Goal: Task Accomplishment & Management: Manage account settings

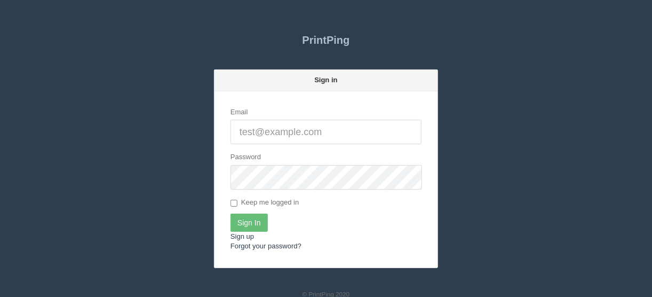
click at [264, 129] on input "Email" at bounding box center [326, 132] width 191 height 25
type input "[EMAIL_ADDRESS][DOMAIN_NAME]"
click at [247, 217] on input "Sign In" at bounding box center [249, 223] width 37 height 18
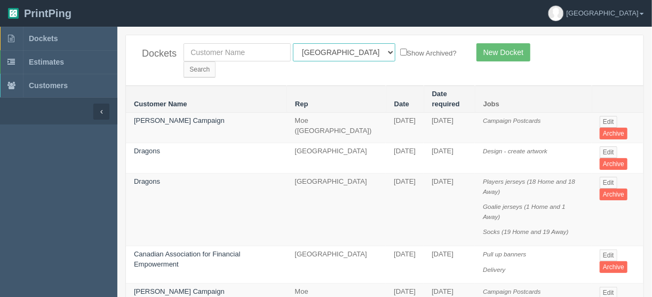
click at [341, 52] on select "All Users [PERSON_NAME] Test 1 [PERSON_NAME] [PERSON_NAME] [PERSON_NAME] France…" at bounding box center [344, 52] width 103 height 18
select select "11"
click at [293, 43] on select "All Users [PERSON_NAME] Test 1 [PERSON_NAME] [PERSON_NAME] [PERSON_NAME] France…" at bounding box center [344, 52] width 103 height 18
click at [216, 61] on input "Search" at bounding box center [200, 69] width 32 height 16
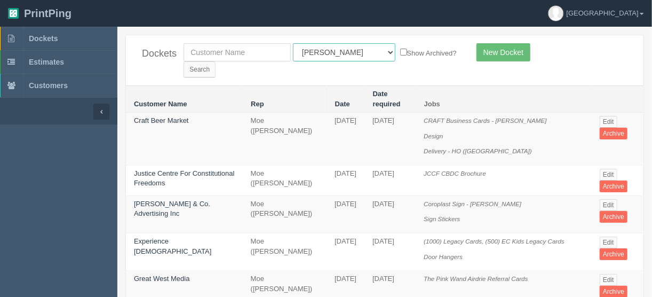
click at [338, 52] on select "All Users Ali Ali Test 1 Aly Amy Ankit Arif Brandon Dan France Greg Jim Mark Ma…" at bounding box center [344, 52] width 103 height 18
select select "14"
click at [293, 43] on select "All Users [PERSON_NAME] Test 1 [PERSON_NAME] [PERSON_NAME] [PERSON_NAME] France…" at bounding box center [344, 52] width 103 height 18
click at [216, 61] on input "Search" at bounding box center [200, 69] width 32 height 16
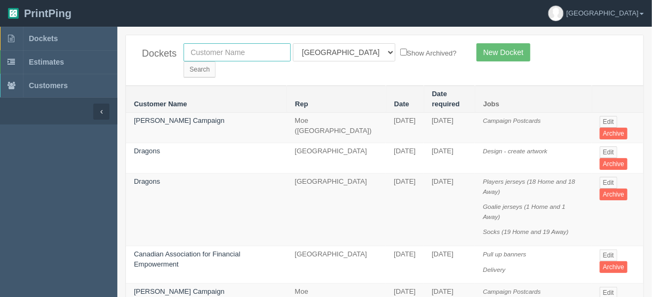
click at [200, 49] on input "text" at bounding box center [237, 52] width 107 height 18
type input "cara"
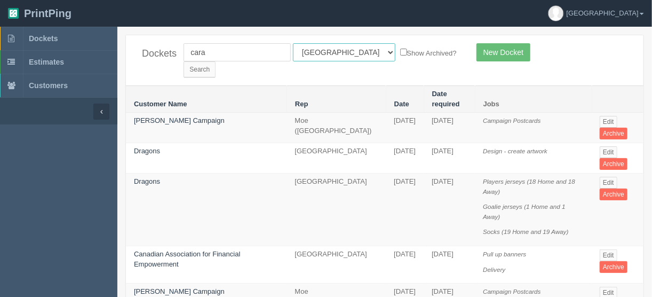
click at [341, 52] on select "All Users [PERSON_NAME] Test 1 [PERSON_NAME] [PERSON_NAME] [PERSON_NAME] France…" at bounding box center [344, 52] width 103 height 18
select select
click at [293, 43] on select "All Users Ali Ali Test 1 Aly Amy Ankit Arif Brandon Dan France Greg Jim Mark Ma…" at bounding box center [344, 52] width 103 height 18
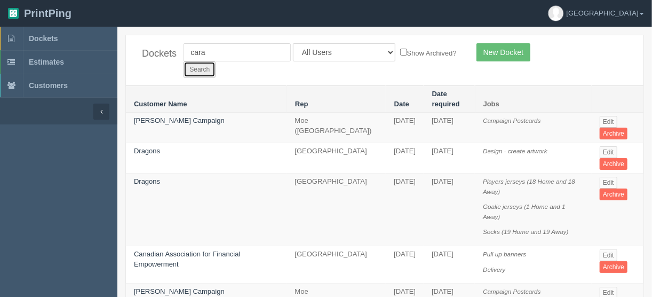
click at [216, 61] on input "Search" at bounding box center [200, 69] width 32 height 16
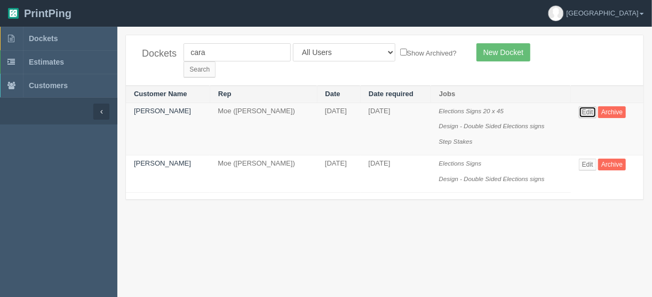
click at [587, 106] on link "Edit" at bounding box center [588, 112] width 18 height 12
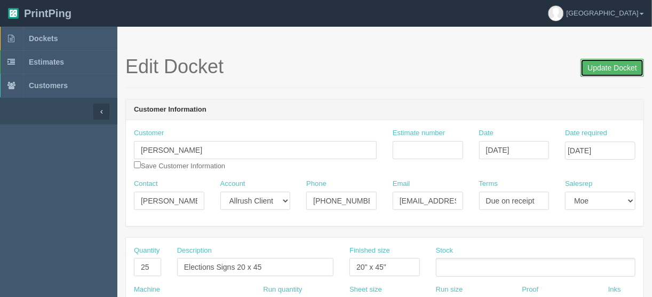
click at [610, 67] on input "Update Docket" at bounding box center [613, 68] width 64 height 18
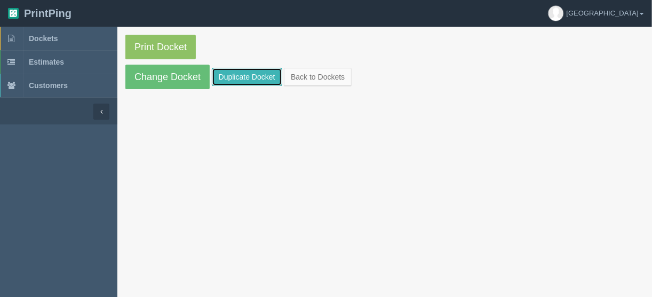
click at [255, 75] on link "Duplicate Docket" at bounding box center [247, 77] width 70 height 18
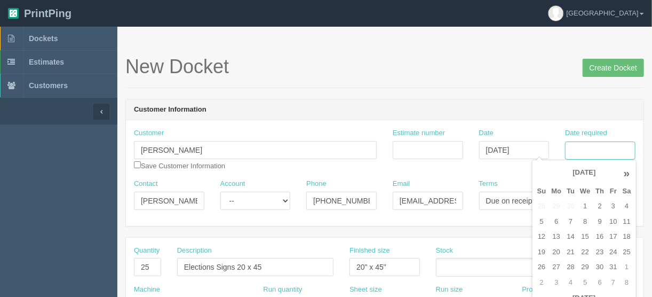
click at [590, 147] on input "Date required" at bounding box center [600, 150] width 70 height 18
click at [572, 220] on td "7" at bounding box center [570, 221] width 13 height 15
click at [600, 222] on td "9" at bounding box center [600, 221] width 14 height 15
type input "October 9, 2025"
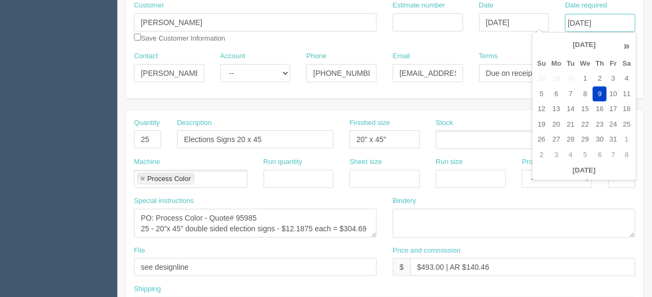
scroll to position [128, 0]
click at [154, 214] on textarea "PO: Process Color - Quote# 95985 25 - 20”x 45” double sided election signs - $1…" at bounding box center [255, 222] width 243 height 29
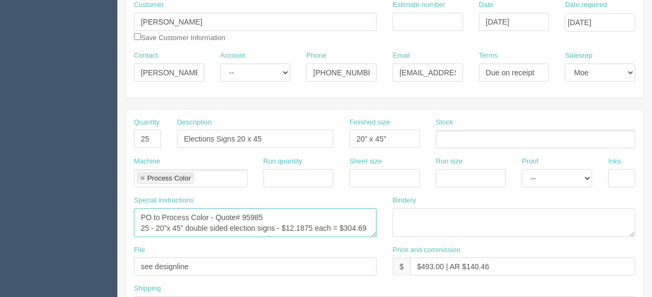
click at [214, 216] on textarea "PO: Process Color - Quote# 95985 25 - 20”x 45” double sided election signs - $1…" at bounding box center [255, 222] width 243 height 29
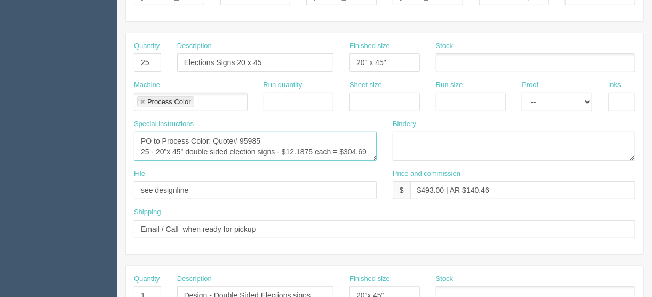
scroll to position [214, 0]
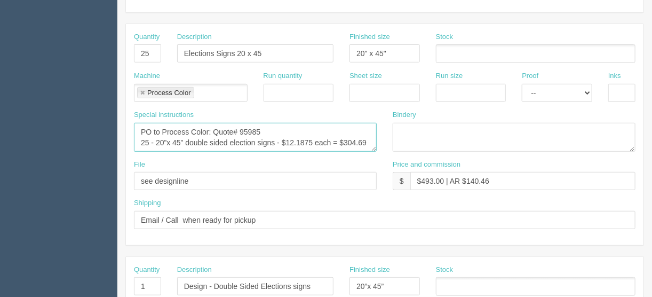
type textarea "PO to Process Color: Quote# 95985 25 - 20”x 45” double sided election signs - $…"
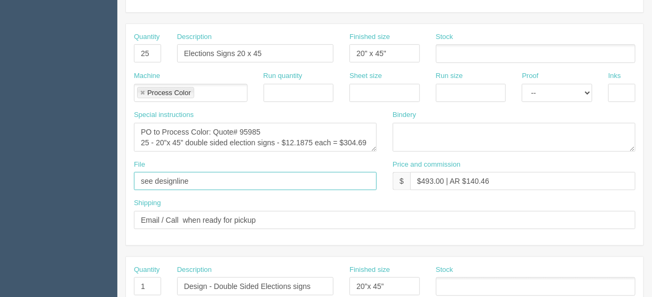
drag, startPoint x: 190, startPoint y: 178, endPoint x: 114, endPoint y: 181, distance: 76.4
click at [114, 181] on section "Dockets Estimates Customers" at bounding box center [326, 284] width 652 height 943
type input "Emailed to vendor"
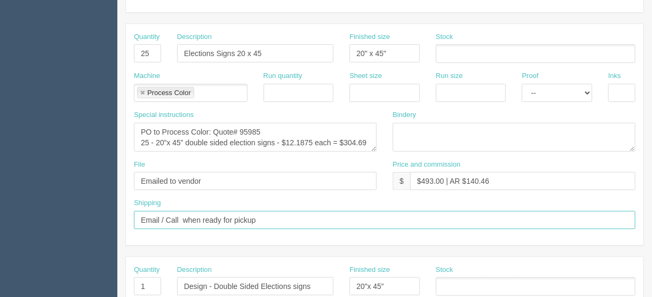
drag, startPoint x: 264, startPoint y: 216, endPoint x: 94, endPoint y: 216, distance: 170.3
click at [94, 216] on section "Dockets Estimates Customers" at bounding box center [326, 284] width 652 height 943
type input "Call/email when ready"
drag, startPoint x: 149, startPoint y: 279, endPoint x: 108, endPoint y: 283, distance: 41.4
click at [108, 283] on section "Dockets Estimates Customers" at bounding box center [326, 284] width 652 height 943
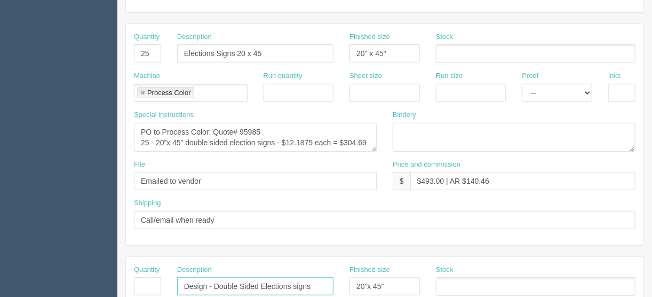
drag, startPoint x: 180, startPoint y: 283, endPoint x: 331, endPoint y: 272, distance: 151.0
click at [331, 272] on div "Description Design - Double Sided Elections signs" at bounding box center [255, 280] width 156 height 31
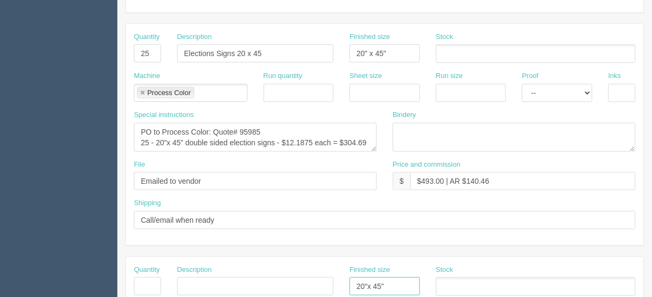
drag, startPoint x: 395, startPoint y: 280, endPoint x: 316, endPoint y: 289, distance: 79.5
click at [316, 289] on div "Quantity Description Finished size 20”x 45” Stock" at bounding box center [385, 284] width 518 height 39
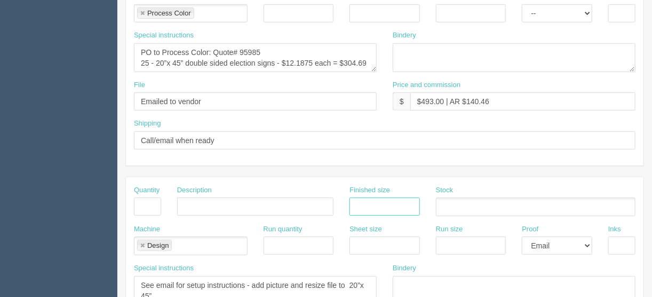
scroll to position [299, 0]
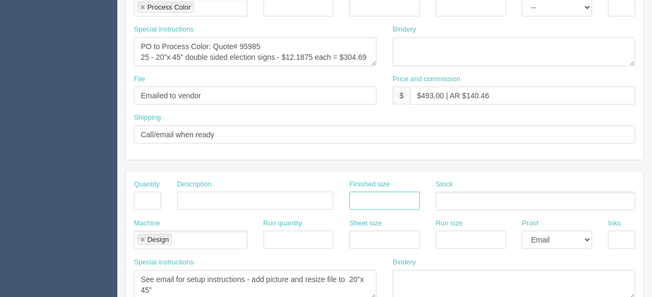
click at [142, 237] on link at bounding box center [142, 240] width 6 height 7
drag, startPoint x: 150, startPoint y: 287, endPoint x: 122, endPoint y: 274, distance: 30.6
click at [122, 274] on section "New Docket Create Docket Customer Information Customer Cara Azevedo Save Custom…" at bounding box center [384, 199] width 535 height 943
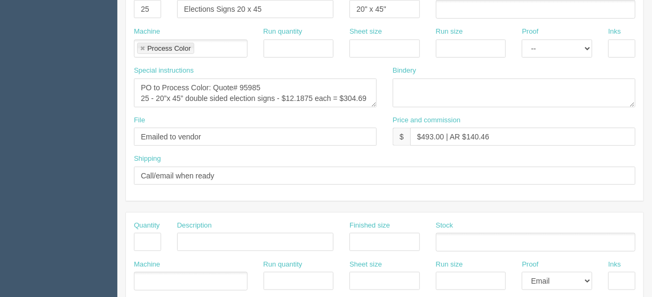
scroll to position [214, 0]
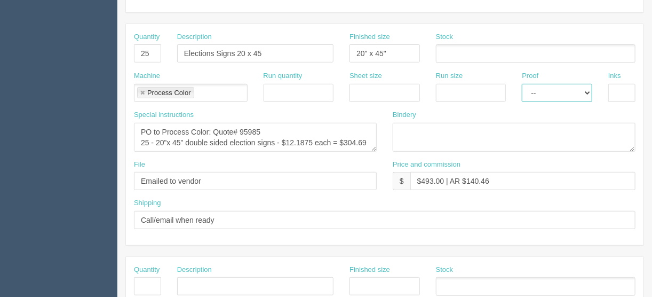
click at [585, 92] on select "-- Email Hard Copy" at bounding box center [557, 93] width 70 height 18
select select "Email"
click at [522, 84] on select "-- Email Hard Copy" at bounding box center [557, 93] width 70 height 18
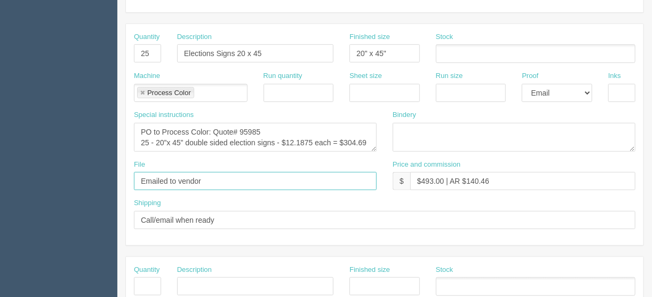
click at [229, 178] on input "Emailed to vendor" at bounding box center [255, 181] width 243 height 18
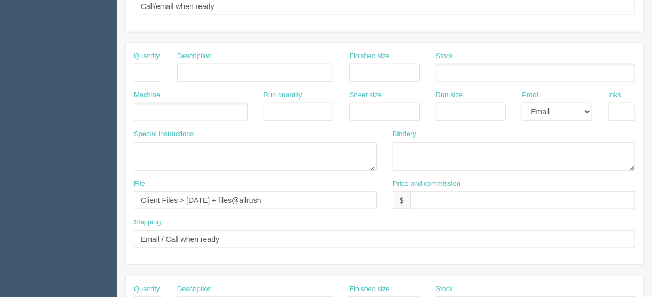
type input "Emailed to vendor from Client files > September 2025"
click at [587, 109] on select "-- Email Hard Copy" at bounding box center [557, 112] width 70 height 18
select select
click at [522, 103] on select "-- Email Hard Copy" at bounding box center [557, 112] width 70 height 18
drag, startPoint x: 283, startPoint y: 200, endPoint x: 27, endPoint y: 196, distance: 256.3
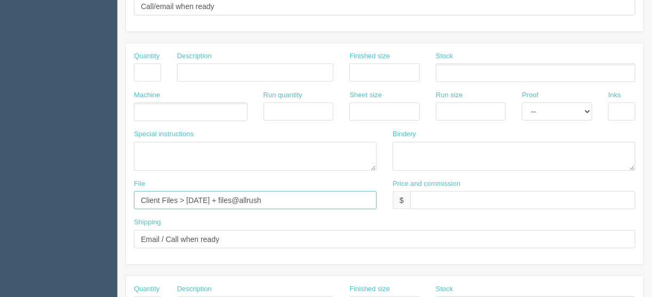
click at [30, 196] on section "Dockets Estimates Customers" at bounding box center [326, 71] width 652 height 943
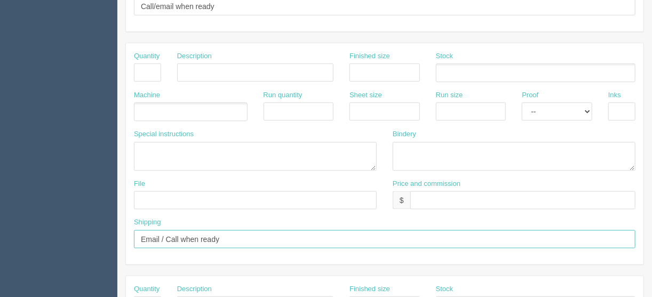
drag, startPoint x: 156, startPoint y: 242, endPoint x: 34, endPoint y: 255, distance: 123.4
click at [34, 255] on section "Dockets Estimates Customers" at bounding box center [326, 71] width 652 height 943
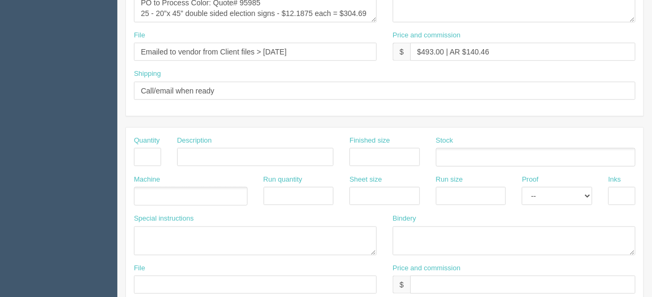
scroll to position [342, 0]
click at [136, 159] on input "text" at bounding box center [147, 158] width 27 height 18
type input "1"
type input "Design - make changes"
click at [170, 195] on ul at bounding box center [191, 197] width 114 height 19
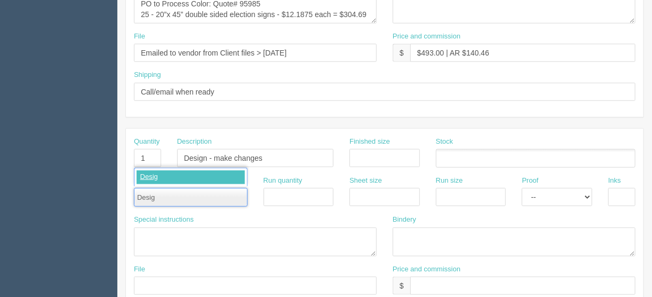
type input "Design"
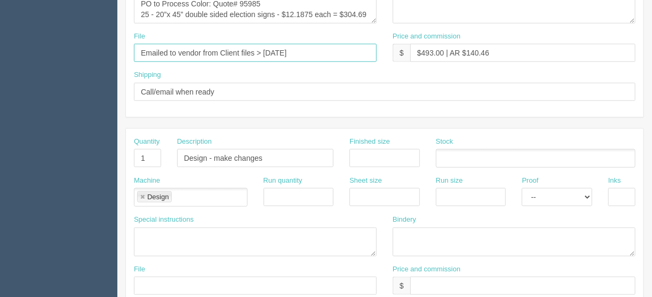
drag, startPoint x: 329, startPoint y: 50, endPoint x: 222, endPoint y: 52, distance: 106.8
click at [222, 52] on input "Emailed to vendor from Client files > September 2025" at bounding box center [255, 53] width 243 height 18
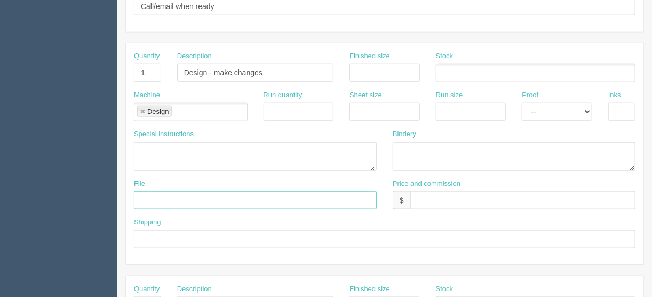
click at [141, 191] on input "text" at bounding box center [255, 200] width 243 height 18
paste input "Client files > September 2025"
type input "Client files > September 2025 + see email"
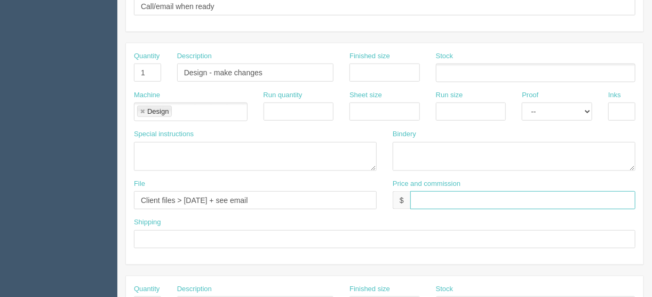
click at [421, 192] on input "text" at bounding box center [523, 200] width 225 height 18
type input "$______________________"
click at [588, 107] on select "-- Email Hard Copy" at bounding box center [557, 112] width 70 height 18
select select "Email"
click at [522, 103] on select "-- Email Hard Copy" at bounding box center [557, 112] width 70 height 18
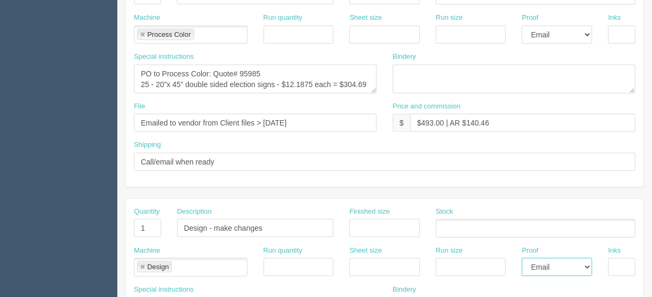
scroll to position [256, 0]
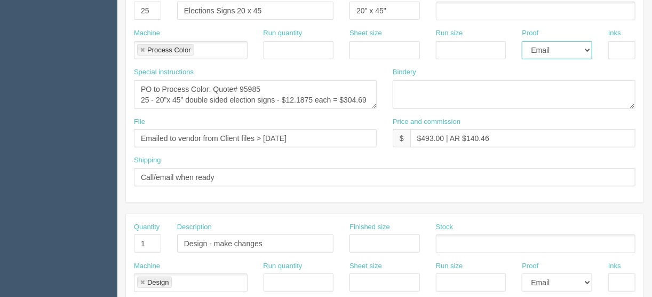
click at [587, 46] on select "-- Email Hard Copy" at bounding box center [557, 50] width 70 height 18
select select "Hard Copy"
click at [522, 41] on select "-- Email Hard Copy" at bounding box center [557, 50] width 70 height 18
drag, startPoint x: 298, startPoint y: 137, endPoint x: 202, endPoint y: 136, distance: 95.6
click at [202, 136] on input "Emailed to vendor from Client files > September 2025" at bounding box center [255, 138] width 243 height 18
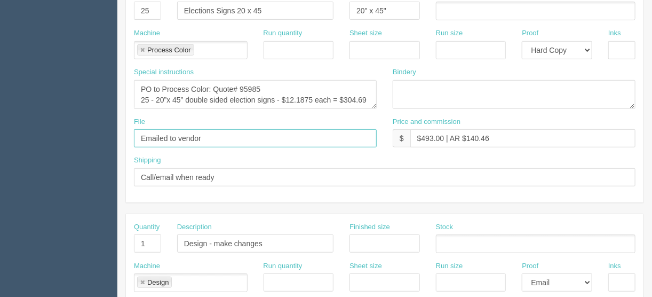
type input "Emailed to vendor"
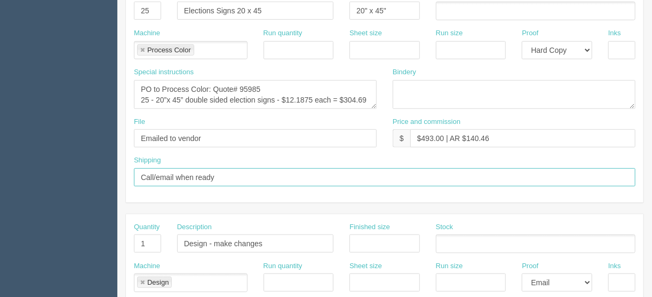
click at [333, 169] on input "Call/email when ready" at bounding box center [385, 177] width 502 height 18
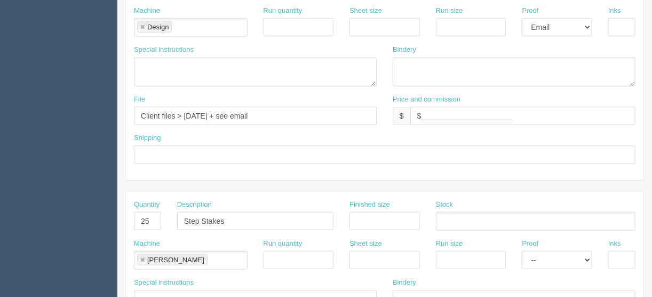
scroll to position [513, 0]
drag, startPoint x: 147, startPoint y: 215, endPoint x: 128, endPoint y: 215, distance: 19.8
click at [128, 215] on div "Quantity 25" at bounding box center [147, 218] width 43 height 39
type input "50"
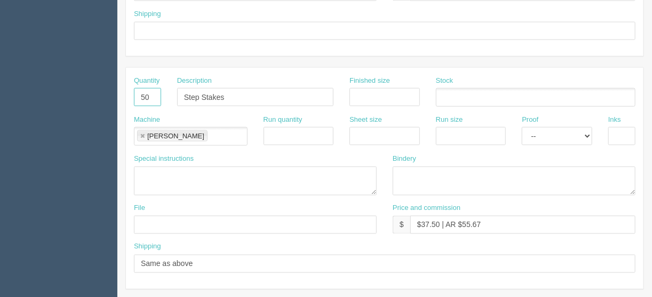
scroll to position [641, 0]
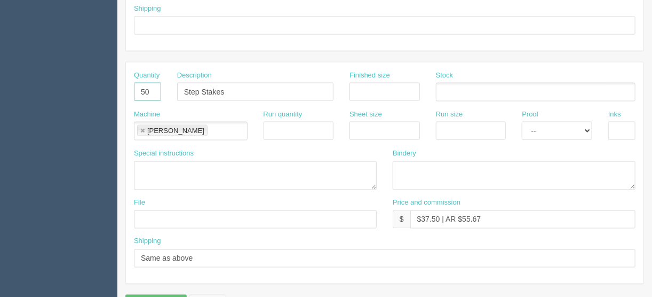
click at [142, 128] on link at bounding box center [142, 131] width 6 height 7
type input "50"
click at [155, 210] on input "text" at bounding box center [255, 219] width 243 height 18
drag, startPoint x: 440, startPoint y: 215, endPoint x: 421, endPoint y: 215, distance: 18.7
click at [421, 215] on input "$37.50 | AR $55.67" at bounding box center [523, 219] width 225 height 18
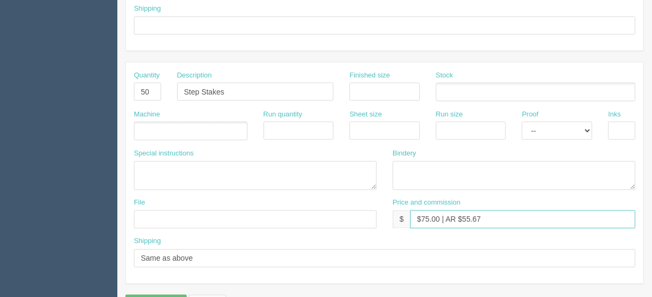
type input "$75.00 | AR $55.67"
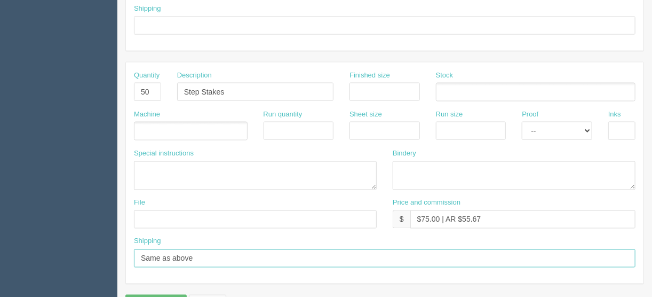
drag, startPoint x: 201, startPoint y: 248, endPoint x: 121, endPoint y: 262, distance: 81.2
type input "Same as above"
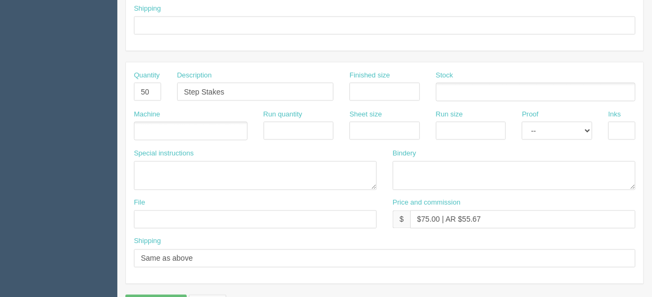
click at [147, 123] on ul at bounding box center [191, 131] width 114 height 19
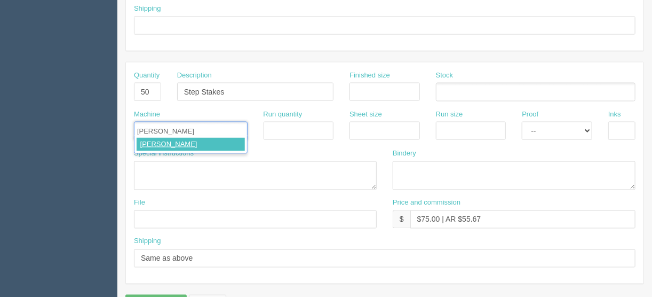
type input "Spicers"
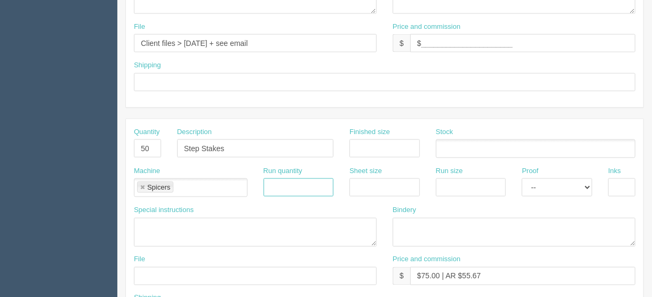
scroll to position [598, 0]
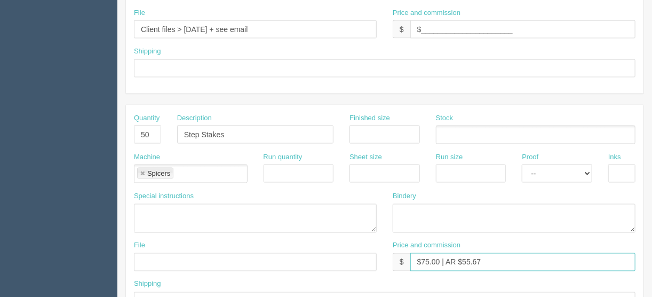
drag, startPoint x: 485, startPoint y: 254, endPoint x: 462, endPoint y: 258, distance: 23.8
click at [462, 258] on input "$75.00 | AR $55.67" at bounding box center [523, 262] width 225 height 18
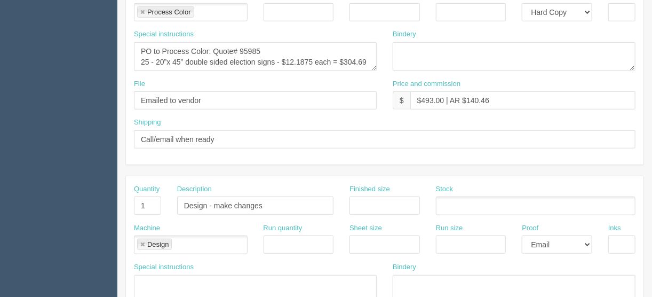
scroll to position [214, 0]
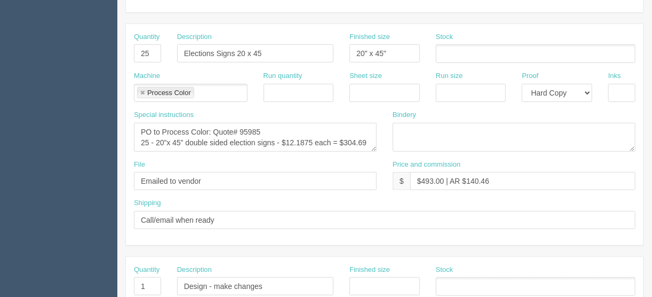
type input "$75.00 | AR $Included above"
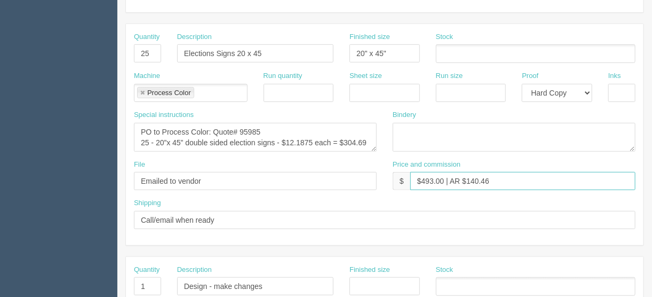
click at [474, 178] on input "$493.00 | AR $140.46" at bounding box center [523, 181] width 225 height 18
click at [476, 180] on input "$493.00 | AR $1453.88" at bounding box center [523, 181] width 225 height 18
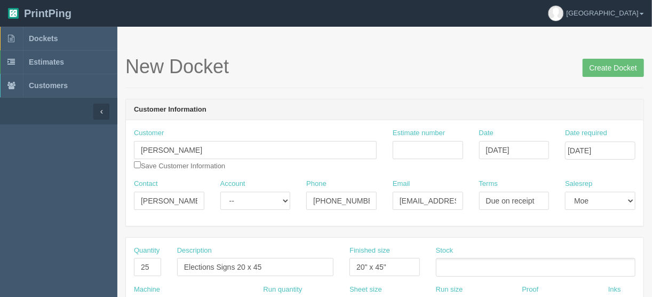
scroll to position [0, 0]
type input "$493.00 | AR $153.88"
click at [611, 64] on input "Create Docket" at bounding box center [613, 68] width 61 height 18
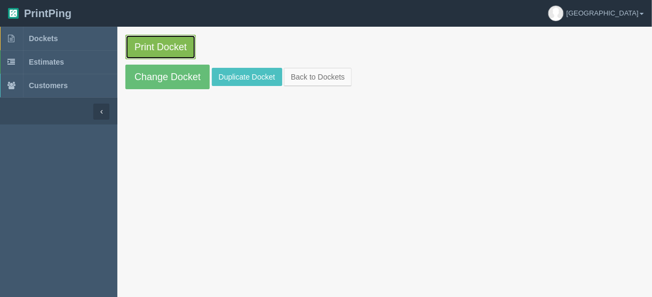
click at [163, 43] on link "Print Docket" at bounding box center [160, 47] width 70 height 25
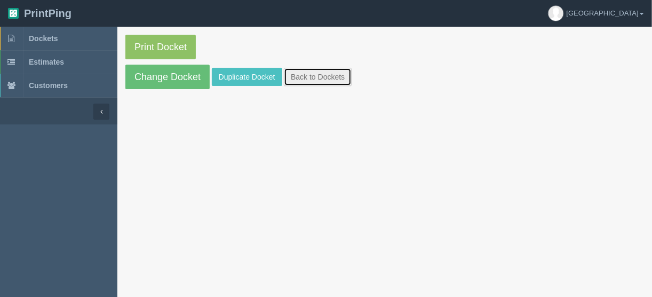
click at [308, 70] on link "Back to Dockets" at bounding box center [318, 77] width 68 height 18
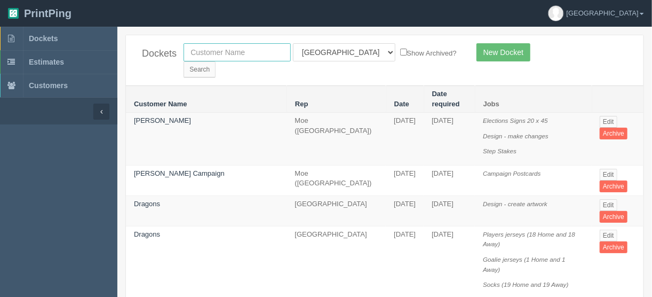
click at [215, 50] on input "text" at bounding box center [237, 52] width 107 height 18
type input "cara"
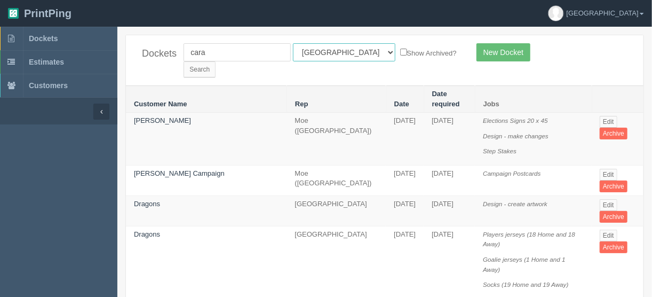
click at [337, 51] on select "All Users Ali Ali Test 1 Aly Amy Ankit Arif Brandon Dan France Greg Jim Mark Ma…" at bounding box center [344, 52] width 103 height 18
select select
click at [293, 43] on select "All Users Ali Ali Test 1 Aly Amy Ankit Arif Brandon Dan France Greg Jim Mark Ma…" at bounding box center [344, 52] width 103 height 18
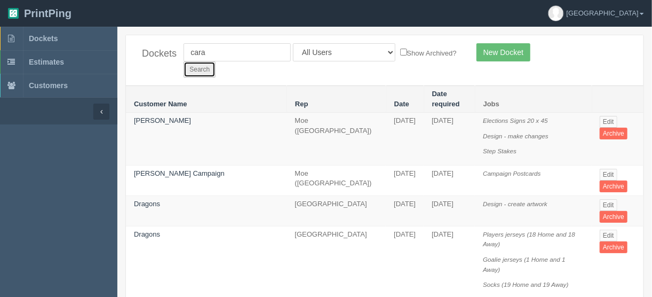
click at [216, 61] on input "Search" at bounding box center [200, 69] width 32 height 16
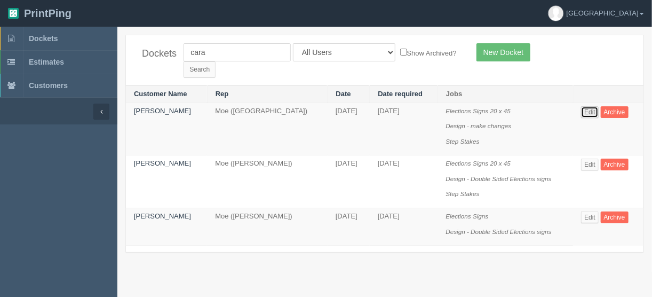
click at [590, 106] on link "Edit" at bounding box center [590, 112] width 18 height 12
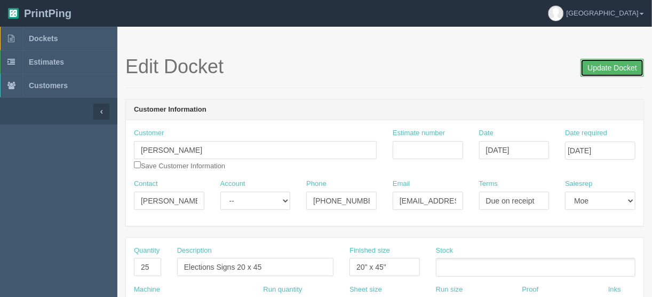
click at [608, 65] on input "Update Docket" at bounding box center [613, 68] width 64 height 18
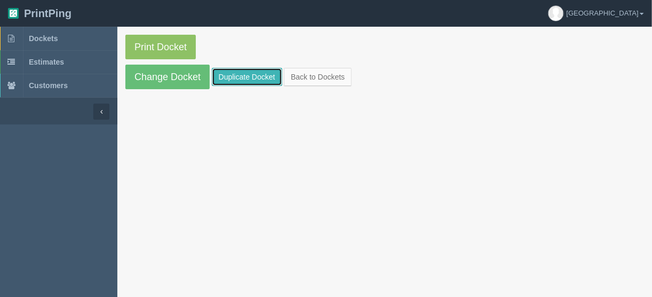
click at [235, 75] on link "Duplicate Docket" at bounding box center [247, 77] width 70 height 18
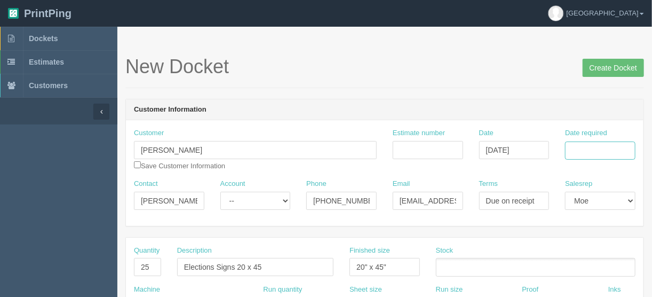
click at [573, 148] on input "Date required" at bounding box center [600, 150] width 70 height 18
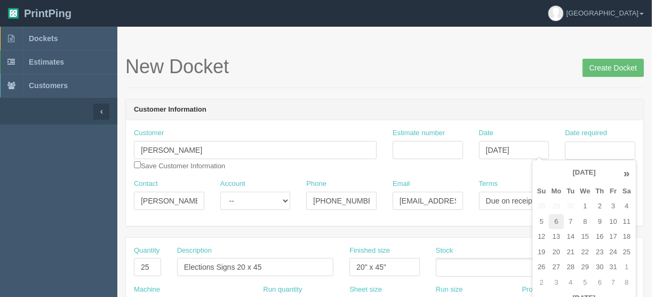
click at [555, 218] on td "6" at bounding box center [556, 221] width 15 height 15
type input "October 6, 2025"
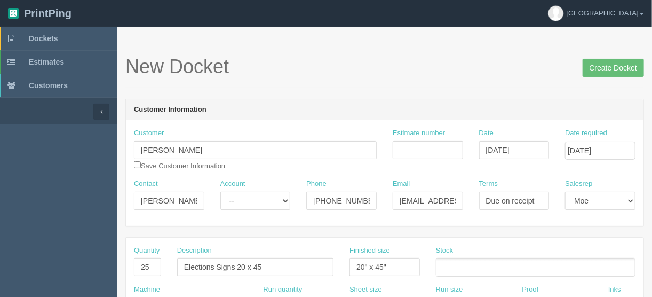
click at [350, 84] on div "New Docket Create Docket" at bounding box center [384, 72] width 519 height 32
drag, startPoint x: 283, startPoint y: 267, endPoint x: 135, endPoint y: 267, distance: 149.0
click at [135, 267] on div "Quantity 25 Description Elections Signs 20 x 45 Finished size 20" x 45" Stock" at bounding box center [385, 265] width 518 height 39
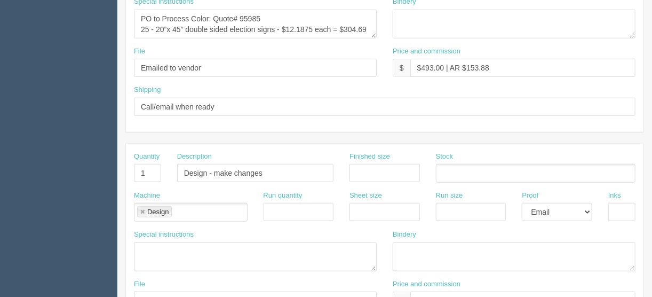
scroll to position [470, 0]
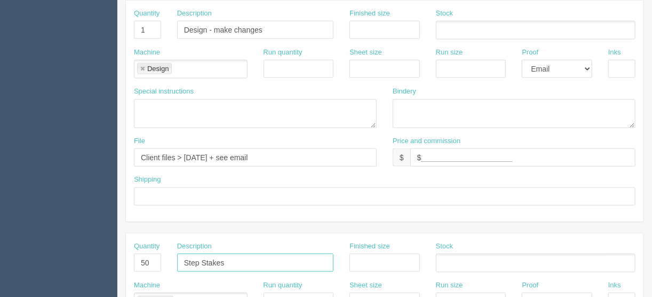
drag, startPoint x: 245, startPoint y: 258, endPoint x: 155, endPoint y: 263, distance: 89.8
click at [155, 263] on div "Quantity 50 Description Step Stakes Finished size Stock" at bounding box center [385, 260] width 518 height 39
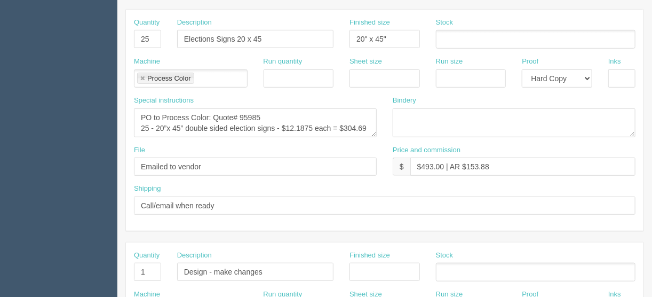
scroll to position [128, 0]
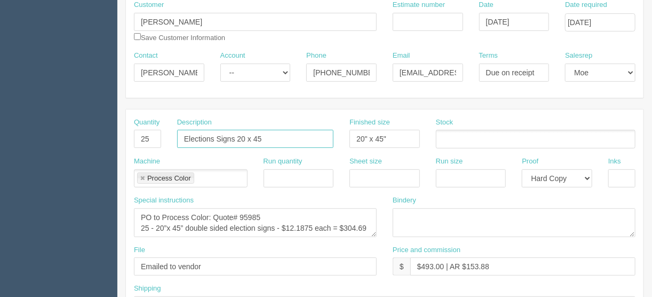
drag, startPoint x: 222, startPoint y: 139, endPoint x: 144, endPoint y: 141, distance: 78.0
click at [143, 140] on div "Quantity 25 Description Elections Signs 20 x 45 Finished size 20" x 45" Stock" at bounding box center [385, 136] width 518 height 39
paste input "Step Stakes"
type input "Step Stakes"
drag, startPoint x: 398, startPoint y: 135, endPoint x: 315, endPoint y: 141, distance: 83.5
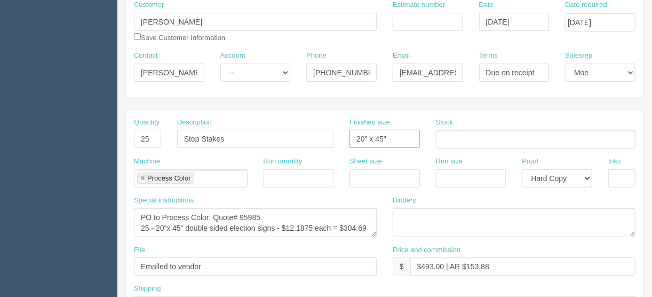
click at [315, 141] on div "Quantity 25 Description Step Stakes Finished size 20" x 45" Stock" at bounding box center [385, 136] width 518 height 39
click at [141, 175] on link at bounding box center [142, 178] width 6 height 7
drag, startPoint x: 139, startPoint y: 212, endPoint x: 409, endPoint y: 236, distance: 271.2
click at [409, 236] on div "Special instructions PO to Process Color: Quote# 95985 25 - 20”x 45” double sid…" at bounding box center [385, 220] width 518 height 50
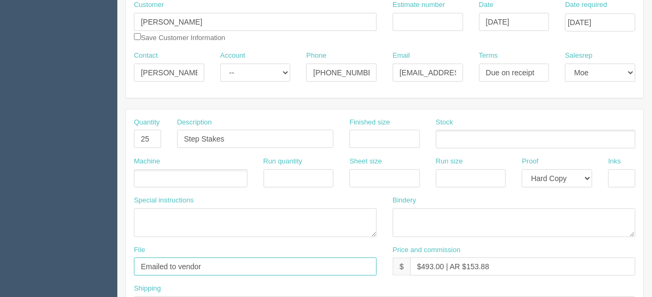
drag, startPoint x: 216, startPoint y: 265, endPoint x: 122, endPoint y: 265, distance: 94.0
type input "N/A"
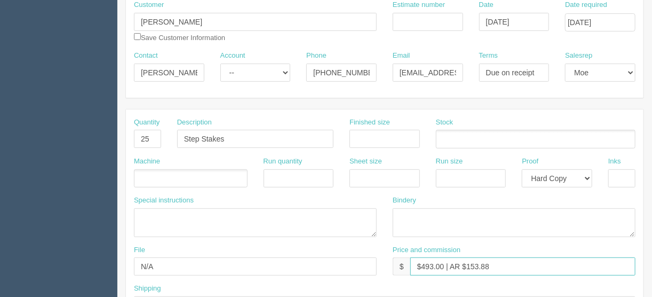
drag, startPoint x: 443, startPoint y: 265, endPoint x: 426, endPoint y: 265, distance: 17.1
click at [423, 265] on input "$493.00 | AR $153.88" at bounding box center [523, 266] width 225 height 18
click at [425, 265] on input "$437.50 | AR $153.88" at bounding box center [523, 266] width 225 height 18
drag, startPoint x: 491, startPoint y: 263, endPoint x: 464, endPoint y: 264, distance: 26.2
click at [463, 264] on input "$37.50 | AR $153.88" at bounding box center [523, 266] width 225 height 18
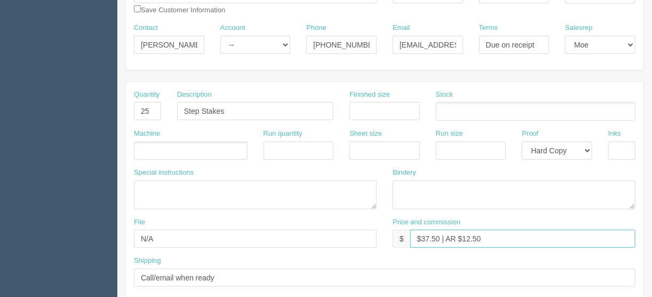
scroll to position [171, 0]
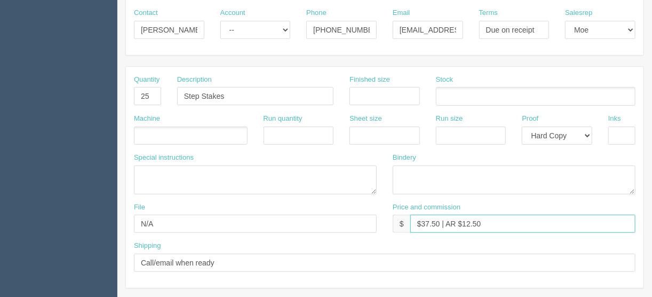
type input "$37.50 | AR $12.50"
click at [587, 131] on select "-- Email Hard Copy" at bounding box center [557, 136] width 70 height 18
select select
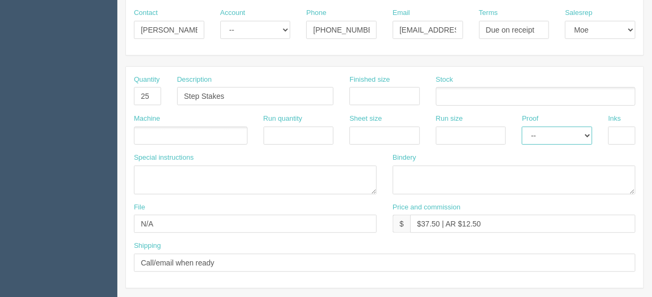
click at [522, 127] on select "-- Email Hard Copy" at bounding box center [557, 136] width 70 height 18
click at [144, 132] on input "text" at bounding box center [140, 136] width 11 height 15
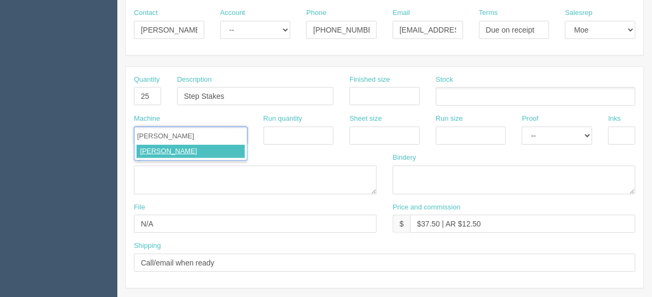
type input "Spicers"
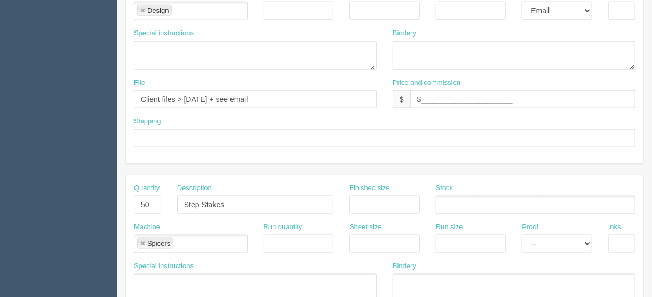
scroll to position [667, 0]
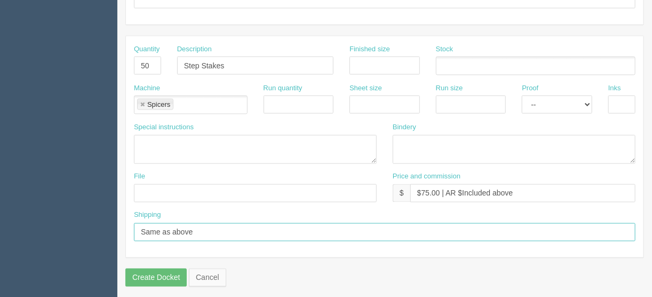
drag, startPoint x: 200, startPoint y: 224, endPoint x: 73, endPoint y: 223, distance: 127.6
drag, startPoint x: 141, startPoint y: 99, endPoint x: 143, endPoint y: 73, distance: 26.2
click at [141, 101] on link at bounding box center [142, 104] width 6 height 7
drag, startPoint x: 153, startPoint y: 60, endPoint x: 130, endPoint y: 60, distance: 23.0
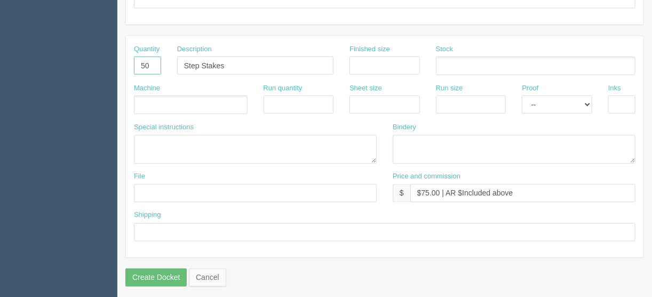
click at [132, 60] on div "Quantity 50" at bounding box center [147, 63] width 43 height 39
drag, startPoint x: 227, startPoint y: 62, endPoint x: 129, endPoint y: 62, distance: 98.8
click at [128, 62] on div "Quantity Description Step Stakes Finished size Stock" at bounding box center [385, 63] width 518 height 39
drag, startPoint x: 521, startPoint y: 187, endPoint x: 342, endPoint y: 210, distance: 180.4
click at [342, 210] on div "Quantity Description Finished size Stock Machine Run quantity Sheet size Run si…" at bounding box center [385, 146] width 518 height 221
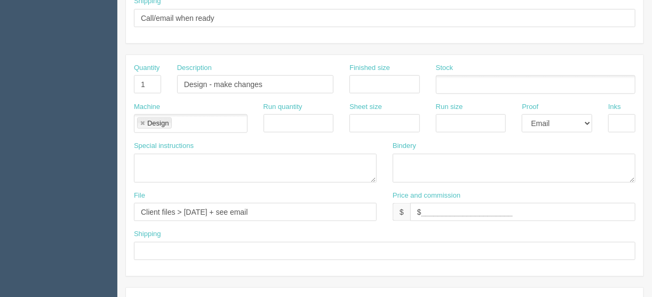
scroll to position [411, 0]
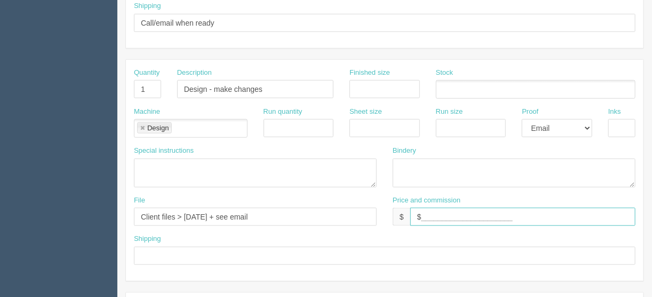
drag, startPoint x: 523, startPoint y: 218, endPoint x: 333, endPoint y: 218, distance: 190.6
click at [333, 218] on div "File Client files > September 2025 + see email Price and commission $ $________…" at bounding box center [385, 214] width 518 height 39
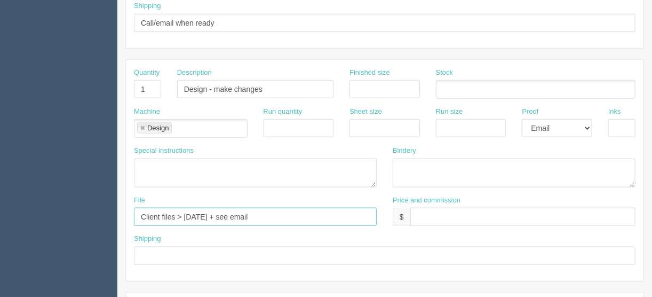
click at [274, 216] on input "Client files > September 2025 + see email" at bounding box center [255, 217] width 243 height 18
drag, startPoint x: 279, startPoint y: 213, endPoint x: 82, endPoint y: 213, distance: 196.5
click at [82, 213] on section "Dockets Estimates Customers" at bounding box center [326, 87] width 652 height 943
click at [141, 125] on link at bounding box center [142, 128] width 6 height 7
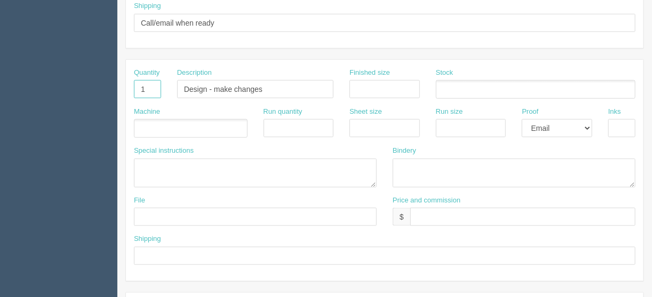
drag, startPoint x: 146, startPoint y: 85, endPoint x: 115, endPoint y: 85, distance: 30.4
click at [116, 85] on section "Dockets Estimates Customers" at bounding box center [326, 87] width 652 height 943
drag, startPoint x: 271, startPoint y: 83, endPoint x: 143, endPoint y: 83, distance: 128.1
click at [144, 83] on div "Quantity Description Design - make changes Finished size Stock" at bounding box center [385, 87] width 518 height 39
click at [587, 124] on select "-- Email Hard Copy" at bounding box center [557, 128] width 70 height 18
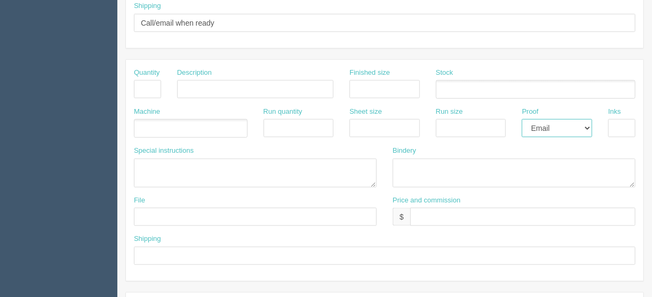
select select
click at [522, 119] on select "-- Email Hard Copy" at bounding box center [557, 128] width 70 height 18
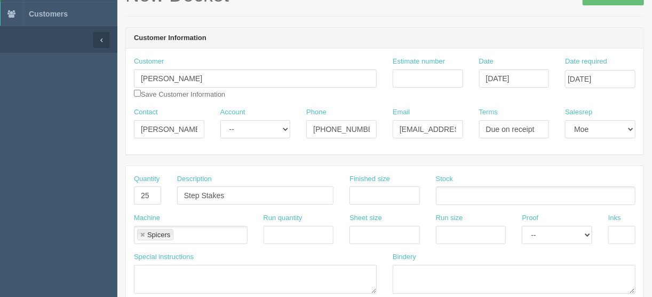
scroll to position [26, 0]
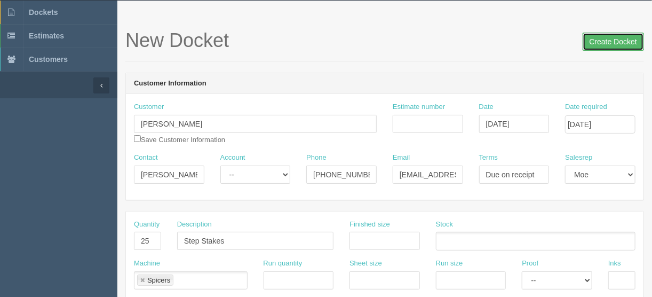
click at [604, 42] on input "Create Docket" at bounding box center [613, 42] width 61 height 18
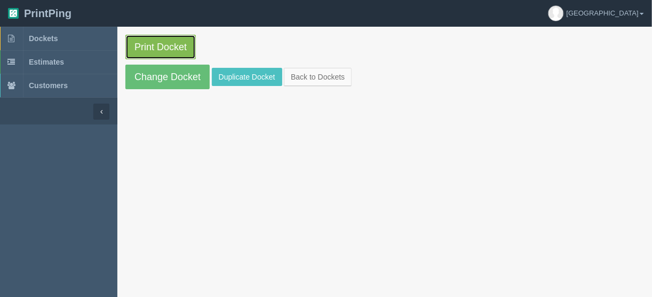
click at [165, 43] on link "Print Docket" at bounding box center [160, 47] width 70 height 25
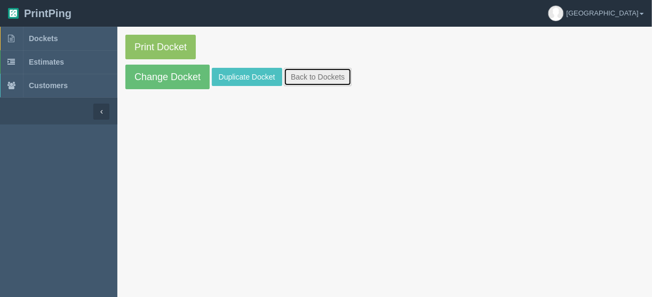
click at [302, 72] on link "Back to Dockets" at bounding box center [318, 77] width 68 height 18
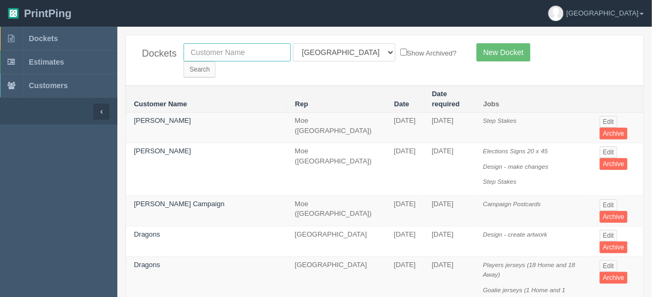
drag, startPoint x: 209, startPoint y: 45, endPoint x: 145, endPoint y: 66, distance: 67.4
click at [209, 45] on input "text" at bounding box center [237, 52] width 107 height 18
type input "[PERSON_NAME]"
click at [341, 52] on select "All Users Ali Ali Test 1 Aly Amy Ankit Arif Brandon Dan France Greg Jim Mark Ma…" at bounding box center [344, 52] width 103 height 18
select select
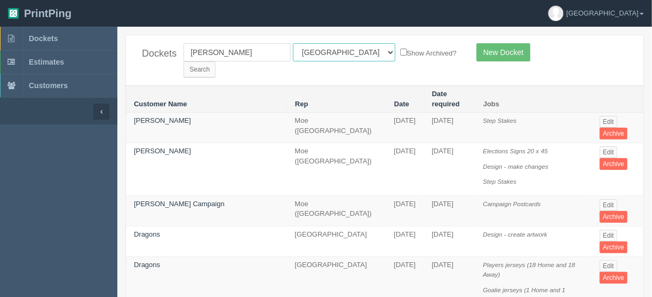
click at [293, 43] on select "All Users Ali Ali Test 1 Aly Amy Ankit Arif Brandon Dan France Greg Jim Mark Ma…" at bounding box center [344, 52] width 103 height 18
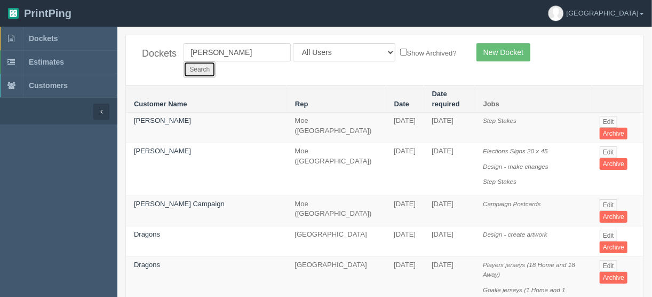
click at [216, 61] on input "Search" at bounding box center [200, 69] width 32 height 16
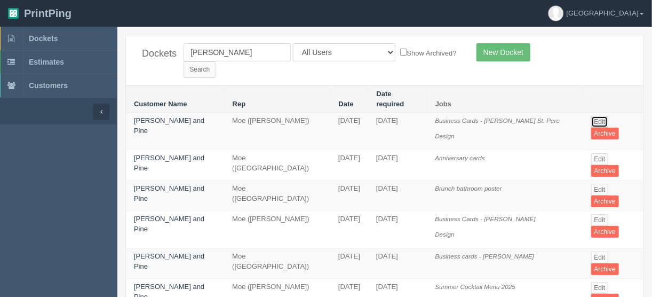
click at [598, 116] on link "Edit" at bounding box center [601, 122] width 18 height 12
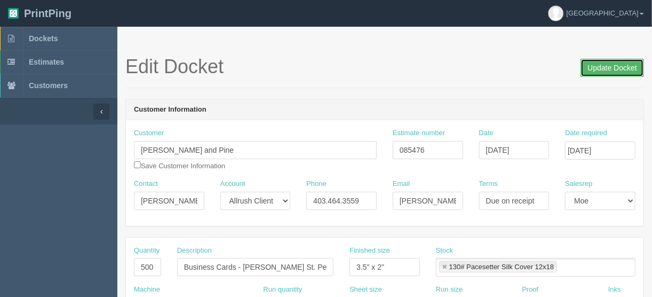
click at [600, 66] on input "Update Docket" at bounding box center [613, 68] width 64 height 18
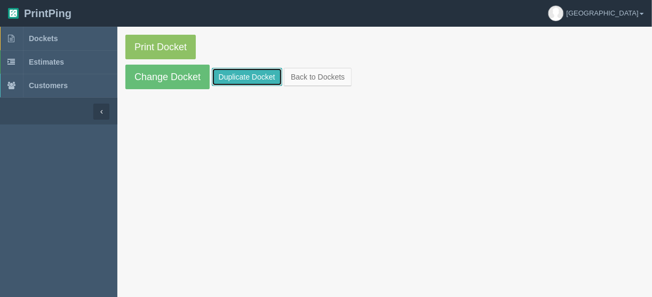
click at [229, 74] on link "Duplicate Docket" at bounding box center [247, 77] width 70 height 18
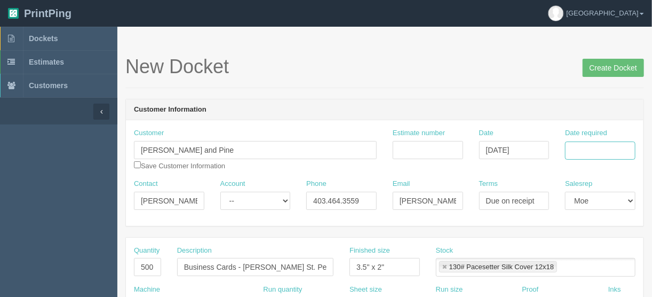
click at [594, 153] on input "Date required" at bounding box center [600, 150] width 70 height 18
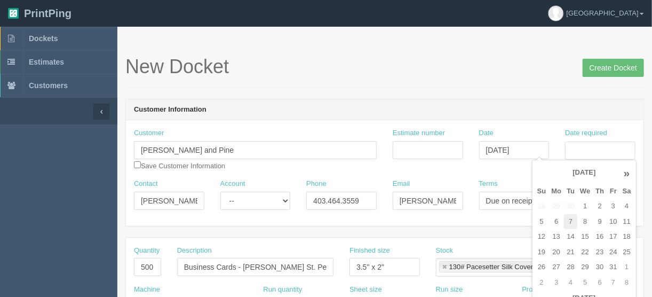
click at [570, 220] on td "7" at bounding box center [570, 221] width 13 height 15
click at [582, 220] on td "8" at bounding box center [585, 221] width 15 height 15
type input "October 8, 2025"
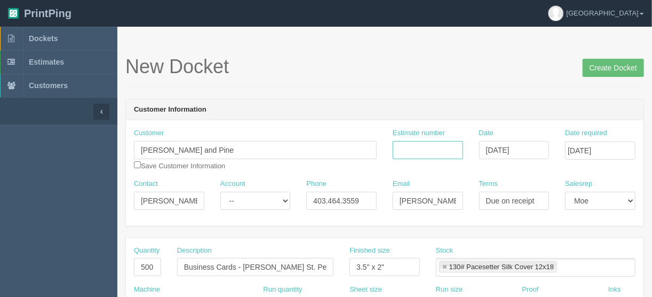
drag, startPoint x: 412, startPoint y: 151, endPoint x: 432, endPoint y: 146, distance: 21.4
click at [412, 151] on input "Estimate number" at bounding box center [428, 150] width 70 height 18
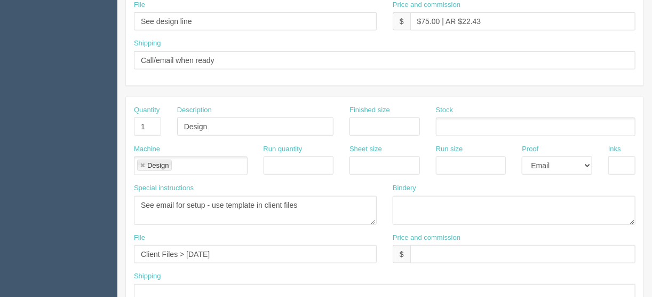
scroll to position [368, 0]
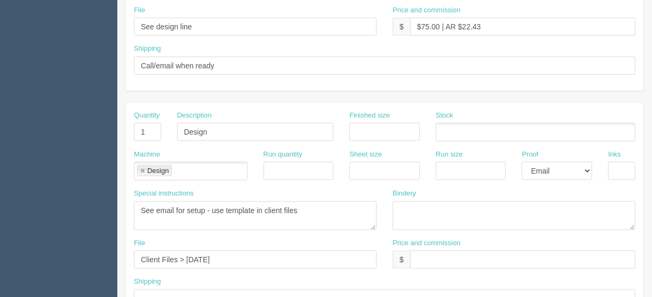
type input "085476"
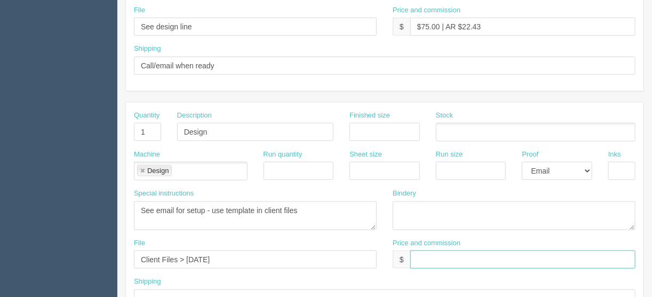
click at [423, 254] on input "text" at bounding box center [523, 259] width 225 height 18
type input "$______________________"
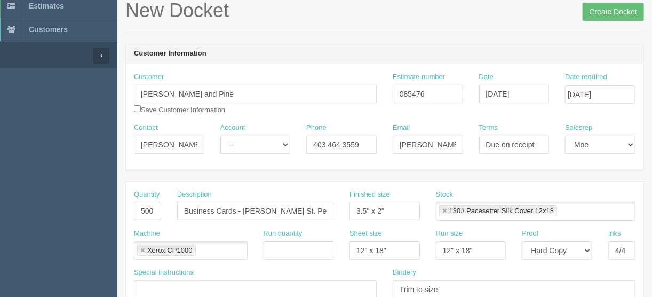
scroll to position [0, 0]
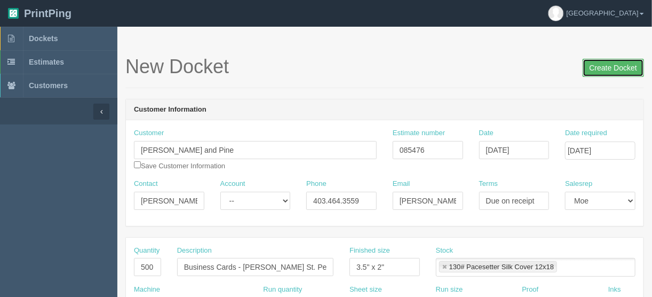
click at [614, 70] on input "Create Docket" at bounding box center [613, 68] width 61 height 18
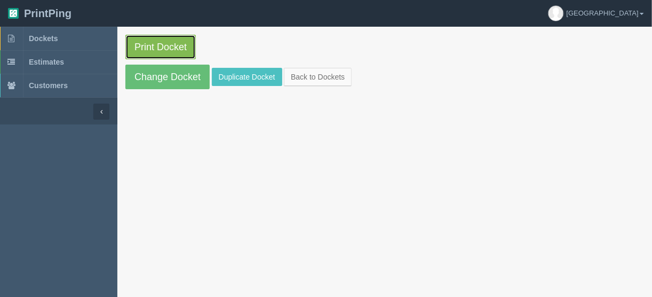
click at [147, 49] on link "Print Docket" at bounding box center [160, 47] width 70 height 25
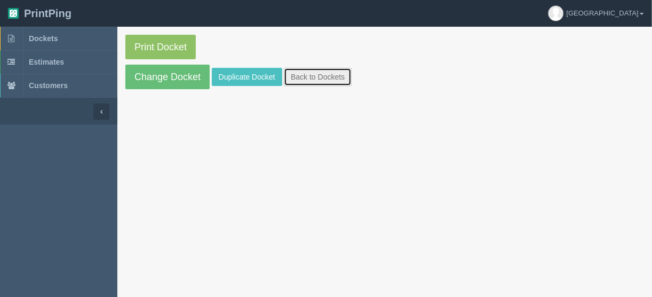
click at [318, 74] on link "Back to Dockets" at bounding box center [318, 77] width 68 height 18
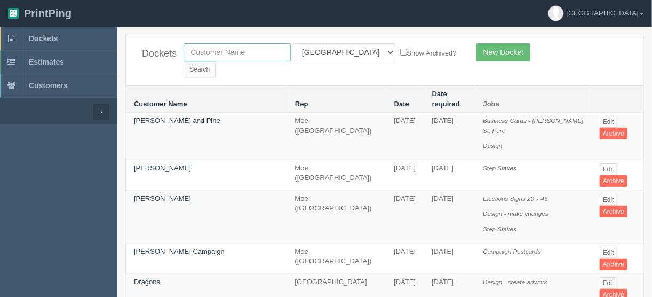
click at [217, 51] on input "text" at bounding box center [237, 52] width 107 height 18
type input "spark"
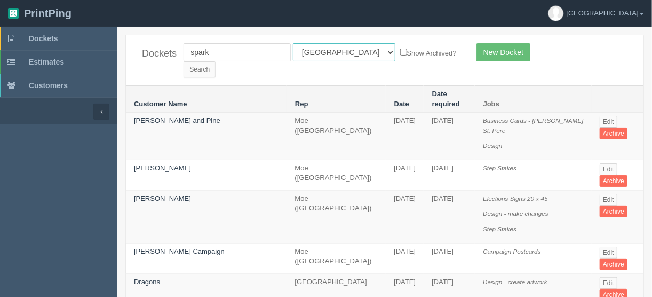
click at [342, 52] on select "All Users [PERSON_NAME] Test 1 [PERSON_NAME] [PERSON_NAME] [PERSON_NAME] France…" at bounding box center [344, 52] width 103 height 18
select select
click at [293, 43] on select "All Users [PERSON_NAME] Test 1 [PERSON_NAME] [PERSON_NAME] [PERSON_NAME] France…" at bounding box center [344, 52] width 103 height 18
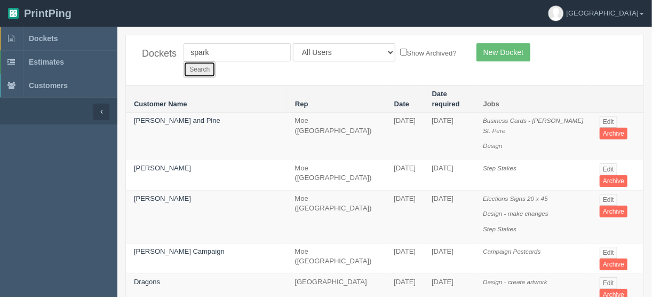
click at [216, 61] on input "Search" at bounding box center [200, 69] width 32 height 16
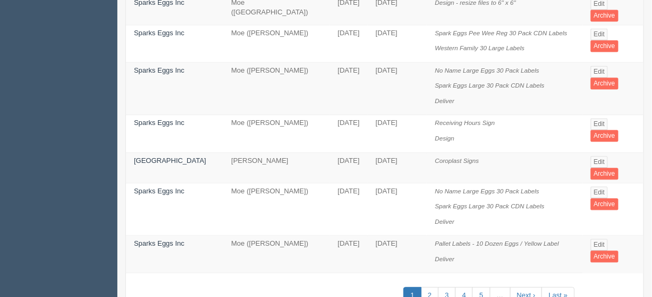
scroll to position [877, 0]
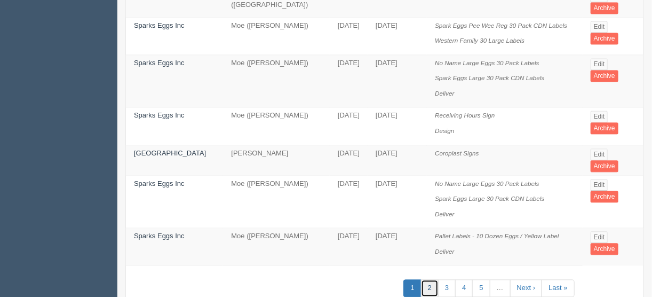
click at [436, 279] on link "2" at bounding box center [430, 288] width 18 height 18
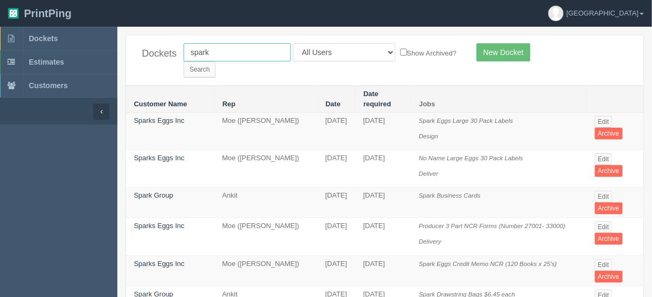
click at [227, 52] on input "spark" at bounding box center [237, 52] width 107 height 18
type input "sparks"
click at [216, 61] on input "Search" at bounding box center [200, 69] width 32 height 16
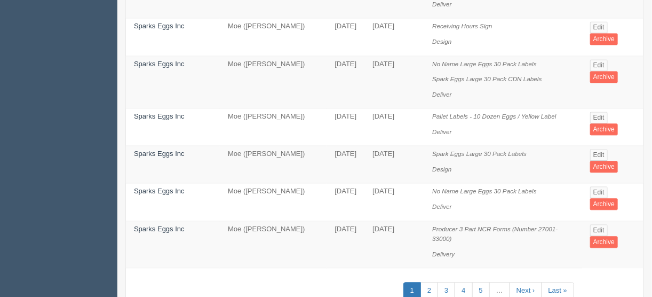
scroll to position [910, 0]
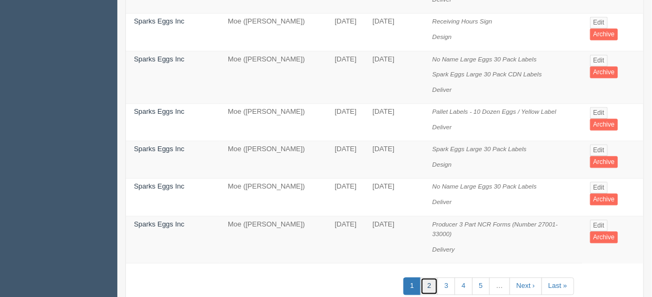
click at [435, 277] on link "2" at bounding box center [430, 286] width 18 height 18
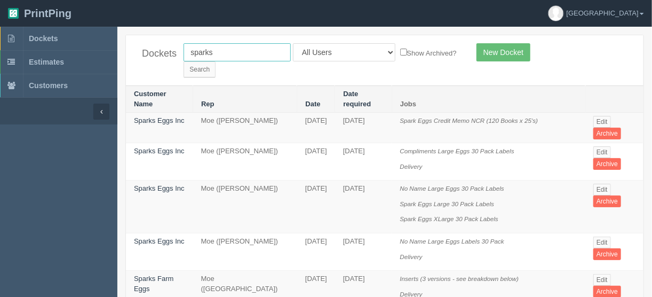
drag, startPoint x: 217, startPoint y: 47, endPoint x: 153, endPoint y: 45, distance: 64.1
type input "golden v"
click at [216, 61] on input "Search" at bounding box center [200, 69] width 32 height 16
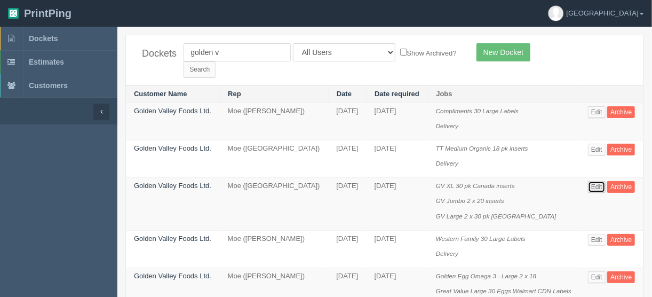
click at [598, 181] on link "Edit" at bounding box center [597, 187] width 18 height 12
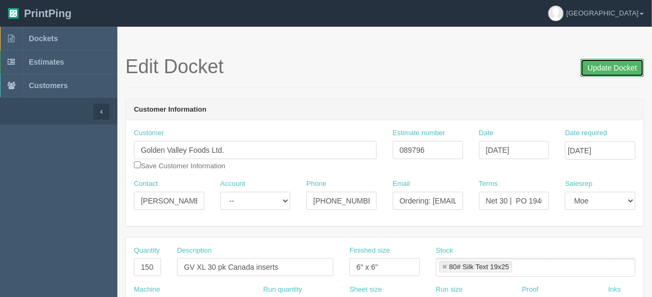
click at [611, 70] on input "Update Docket" at bounding box center [613, 68] width 64 height 18
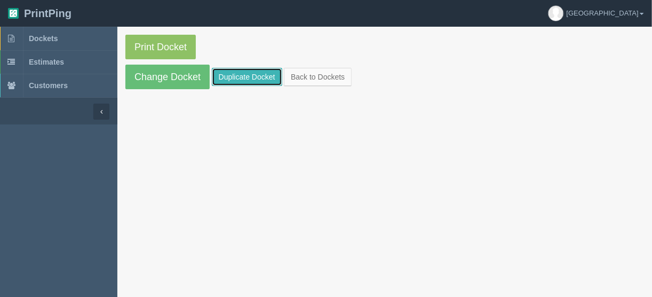
click at [249, 75] on link "Duplicate Docket" at bounding box center [247, 77] width 70 height 18
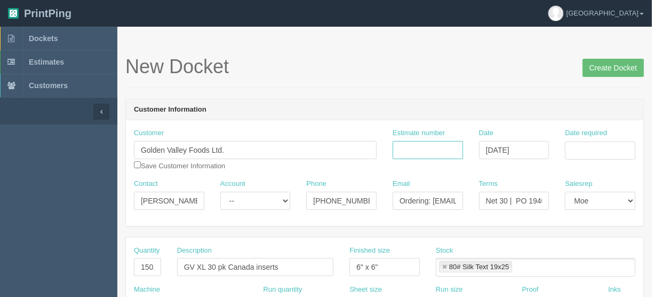
drag, startPoint x: 427, startPoint y: 141, endPoint x: 434, endPoint y: 156, distance: 16.3
click at [427, 141] on input "Estimate number" at bounding box center [428, 150] width 70 height 18
type input "089796"
click at [589, 147] on input "Date required" at bounding box center [600, 150] width 70 height 18
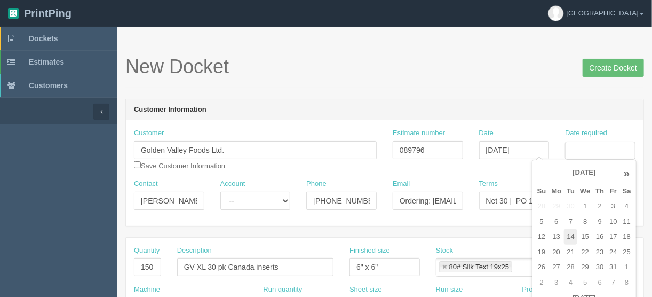
click at [570, 232] on td "14" at bounding box center [570, 236] width 13 height 15
click at [588, 234] on td "15" at bounding box center [585, 236] width 15 height 15
click at [613, 234] on td "17" at bounding box center [613, 236] width 13 height 15
click at [598, 238] on td "16" at bounding box center [600, 236] width 14 height 15
type input "October 16, 2025"
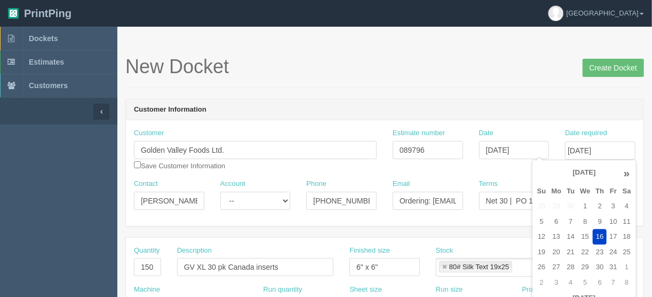
click at [426, 103] on header "Customer Information" at bounding box center [385, 109] width 518 height 21
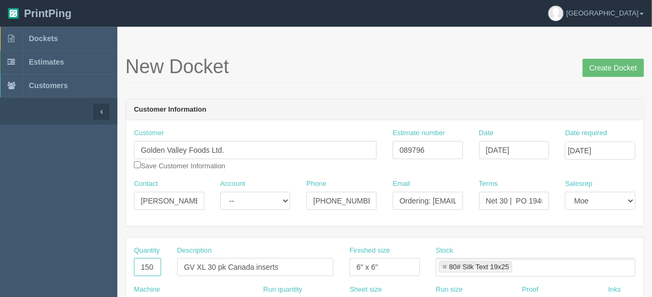
drag, startPoint x: 153, startPoint y: 264, endPoint x: 86, endPoint y: 270, distance: 66.9
type input "200,000"
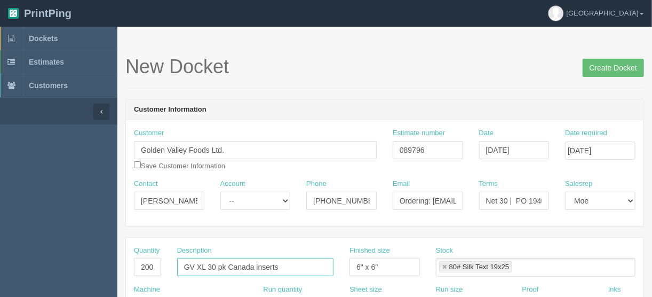
drag, startPoint x: 253, startPoint y: 263, endPoint x: 127, endPoint y: 269, distance: 126.1
click at [128, 269] on div "Quantity 200,000 Description GV XL 30 pk Canada inserts Finished size 6" x 6" S…" at bounding box center [385, 265] width 518 height 39
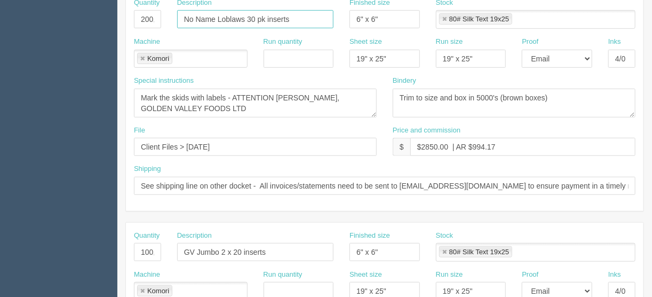
scroll to position [299, 0]
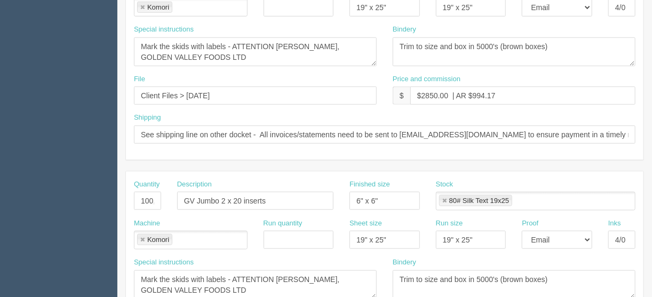
type input "No Name Loblaws 30 pk inserts"
click at [144, 199] on input "100,000" at bounding box center [147, 201] width 27 height 18
type input "200,000"
drag, startPoint x: 241, startPoint y: 196, endPoint x: 196, endPoint y: 197, distance: 44.3
click at [196, 198] on input "GV Jumbo 2 x 20 inserts" at bounding box center [255, 201] width 156 height 18
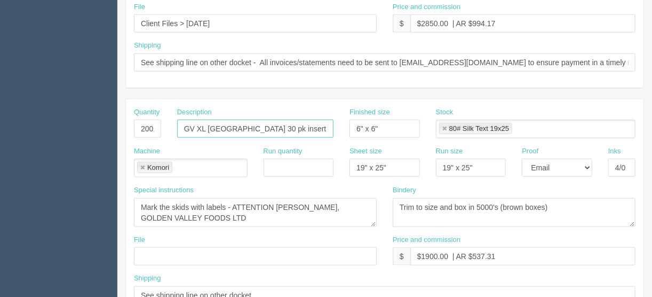
scroll to position [513, 0]
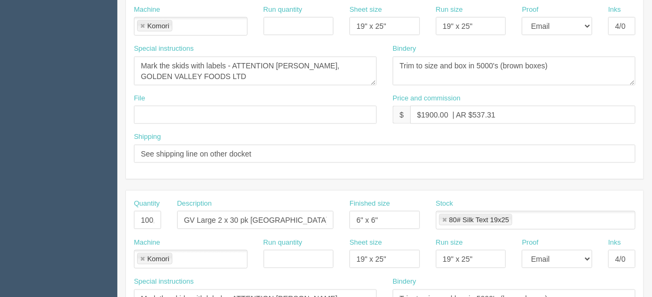
type input "GV XL [GEOGRAPHIC_DATA] 30 pk inserts"
click at [143, 215] on input "100,000" at bounding box center [147, 220] width 27 height 18
type input "200,000"
click at [279, 215] on input "GV Large 2 x 30 pk Canada" at bounding box center [255, 220] width 156 height 18
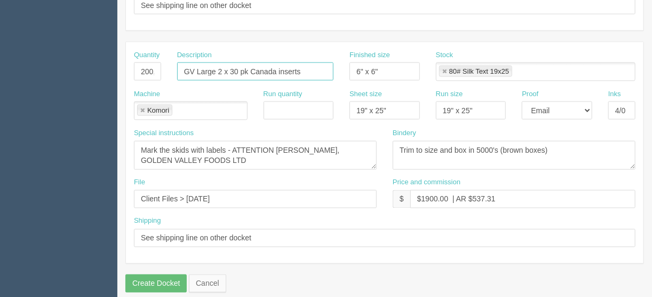
scroll to position [667, 0]
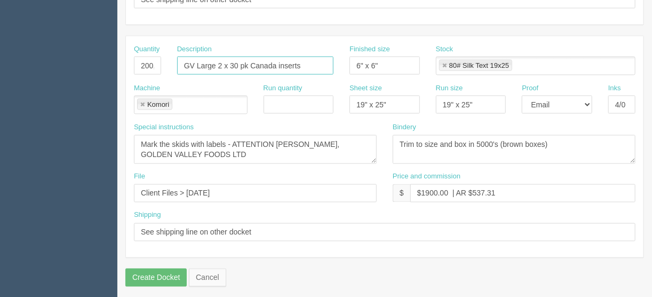
type input "GV Large 2 x 30 pk Canada inserts"
click at [201, 187] on input "Client Files > June 2025" at bounding box center [255, 193] width 243 height 18
drag, startPoint x: 229, startPoint y: 189, endPoint x: 71, endPoint y: 208, distance: 158.7
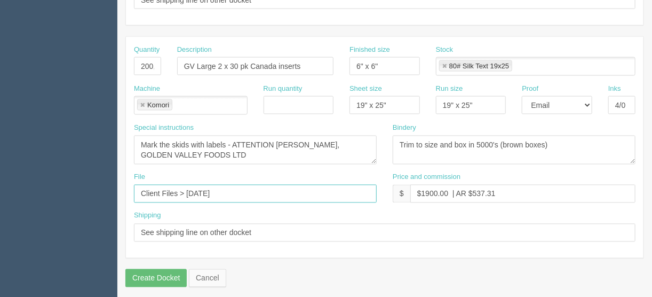
scroll to position [539, 0]
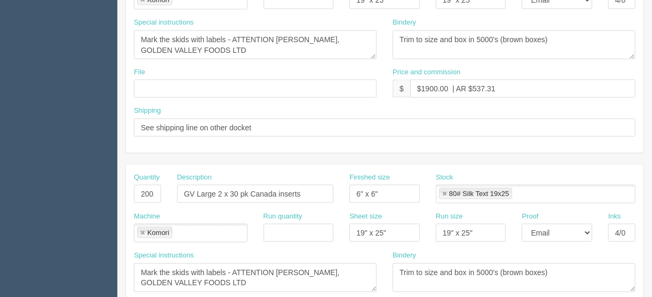
type input "Client Files > August 2025"
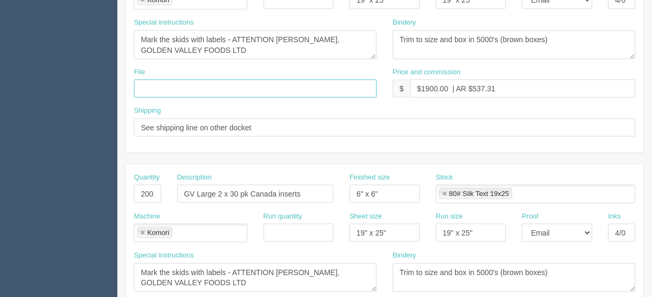
click at [166, 80] on input "text" at bounding box center [255, 89] width 243 height 18
paste input "Client Files > August 2025"
type input "Client Files > August 2025"
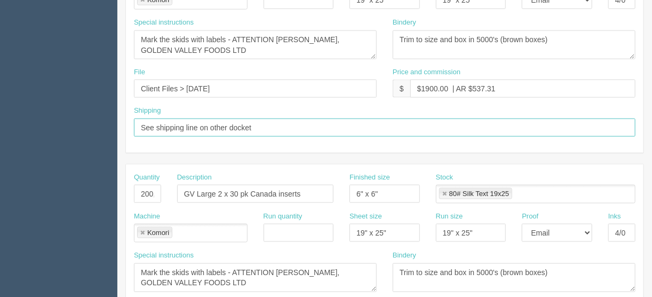
click at [325, 123] on input "See shipping line on other docket" at bounding box center [385, 128] width 502 height 18
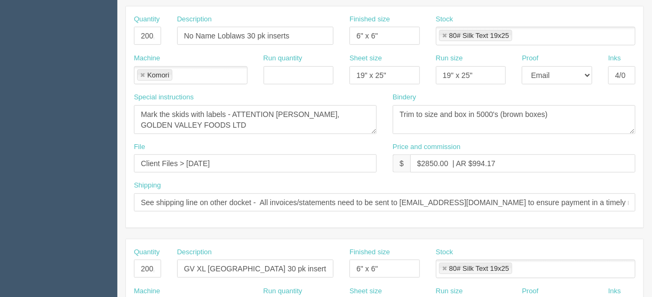
scroll to position [240, 0]
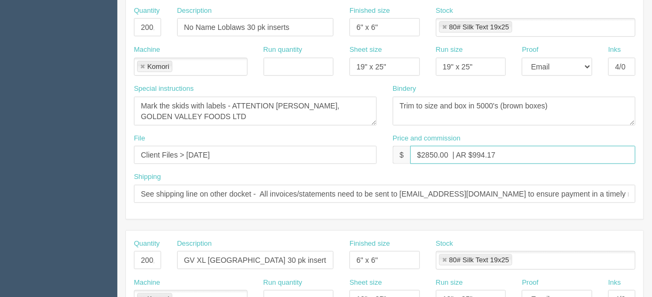
drag, startPoint x: 434, startPoint y: 150, endPoint x: 421, endPoint y: 150, distance: 12.8
click at [421, 150] on input "$2850.00 | AR $994.17" at bounding box center [523, 155] width 225 height 18
drag, startPoint x: 502, startPoint y: 150, endPoint x: 471, endPoint y: 151, distance: 31.0
click at [471, 151] on input "$3800.00 | AR $994.17" at bounding box center [523, 155] width 225 height 18
drag, startPoint x: 516, startPoint y: 149, endPoint x: 375, endPoint y: 157, distance: 141.2
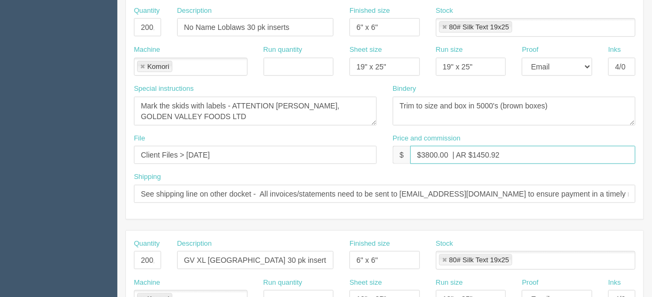
click at [375, 157] on div "File Client Files > June 2025 Price and commission $ $3800.00 | AR $1450.92" at bounding box center [385, 152] width 518 height 39
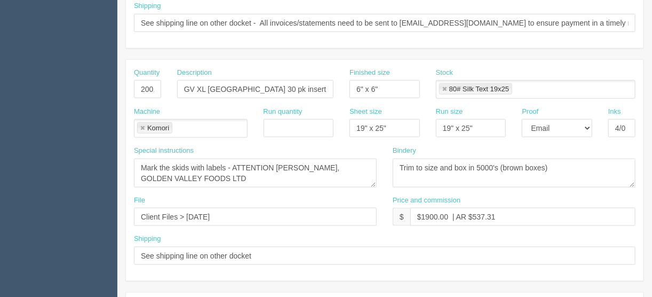
type input "$3800.00 | AR $1450.92"
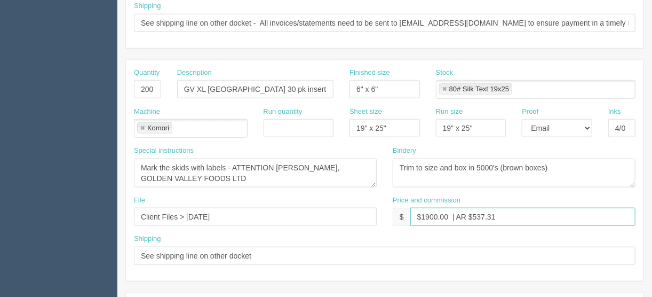
drag, startPoint x: 497, startPoint y: 215, endPoint x: 386, endPoint y: 217, distance: 111.1
click at [391, 220] on div "Price and commission $ $1900.00 | AR $537.31" at bounding box center [514, 214] width 259 height 39
paste input "3800.00 | AR $1450.92"
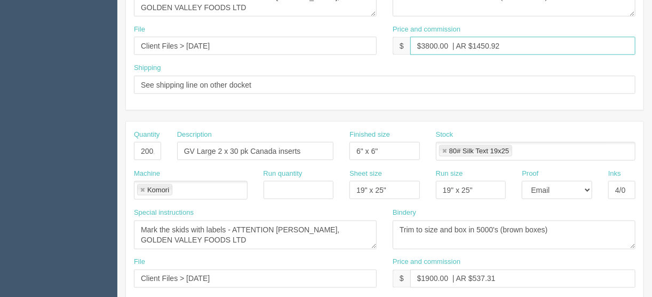
type input "$3800.00 | AR $1450.92"
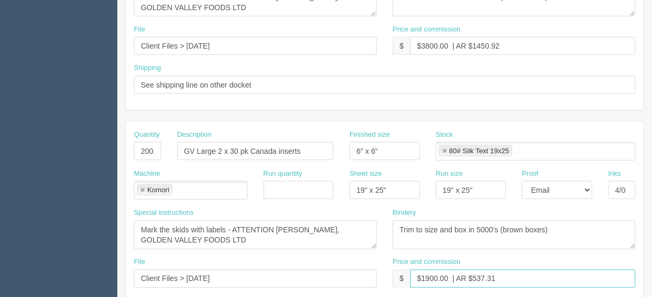
drag, startPoint x: 510, startPoint y: 270, endPoint x: 377, endPoint y: 270, distance: 132.9
click at [380, 271] on div "File Client Files > August 2025 Price and commission $ $1900.00 | AR $537.31" at bounding box center [385, 276] width 518 height 39
paste input "3800.00 | AR $1450.92"
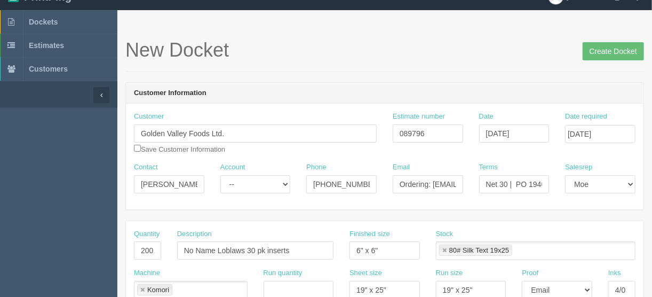
scroll to position [0, 0]
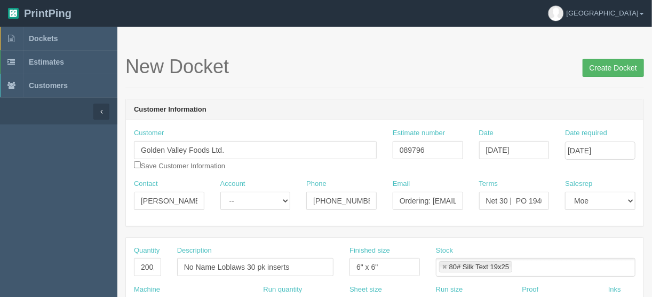
type input "$3800.00 | AR $1450.92"
click at [604, 68] on input "Create Docket" at bounding box center [613, 68] width 61 height 18
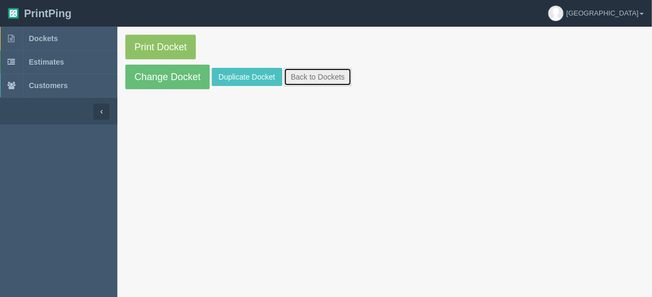
drag, startPoint x: 297, startPoint y: 79, endPoint x: 309, endPoint y: 80, distance: 11.8
click at [297, 79] on link "Back to Dockets" at bounding box center [318, 77] width 68 height 18
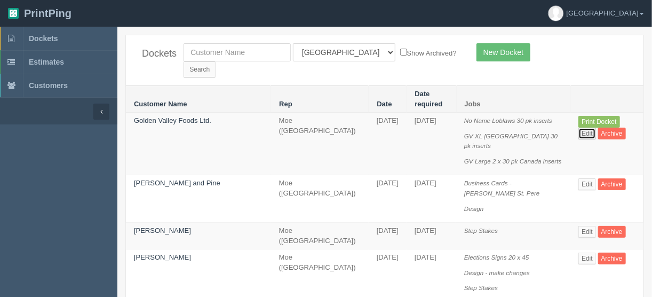
click at [596, 128] on link "Edit" at bounding box center [588, 134] width 18 height 12
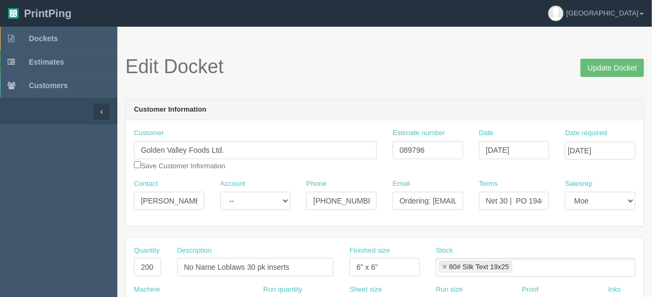
scroll to position [128, 0]
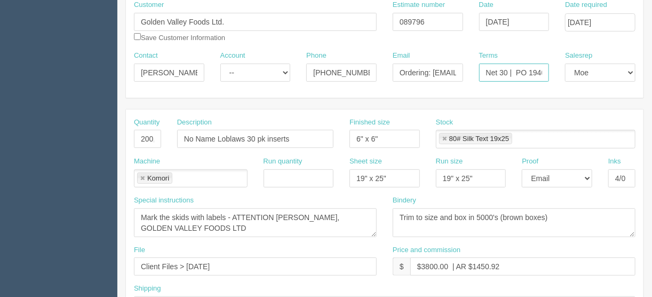
click at [524, 72] on input "Net 30 | PO 194018" at bounding box center [514, 73] width 70 height 18
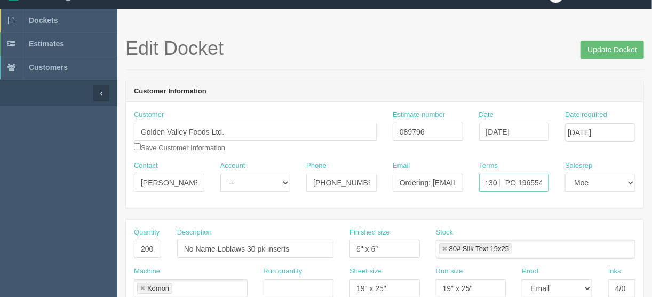
scroll to position [0, 0]
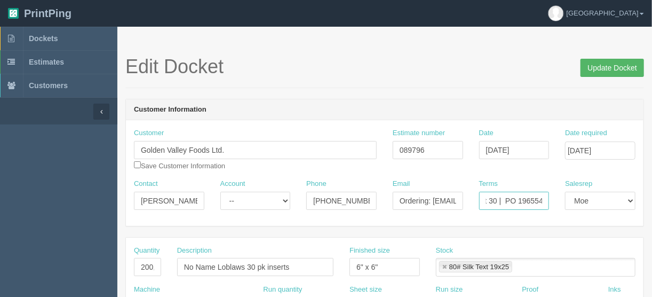
type input "Net 30 | PO 196554"
click at [608, 68] on input "Update Docket" at bounding box center [613, 68] width 64 height 18
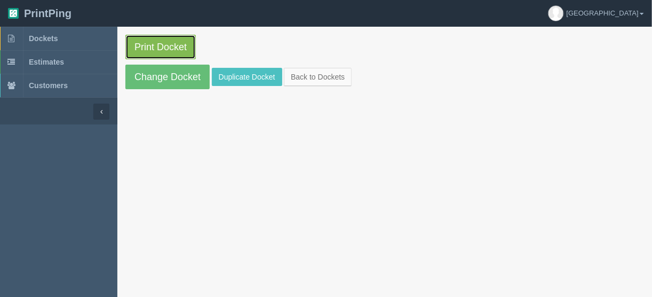
click at [156, 44] on link "Print Docket" at bounding box center [160, 47] width 70 height 25
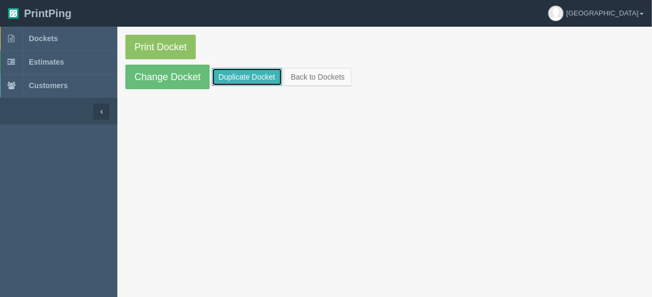
click at [257, 74] on link "Duplicate Docket" at bounding box center [247, 77] width 70 height 18
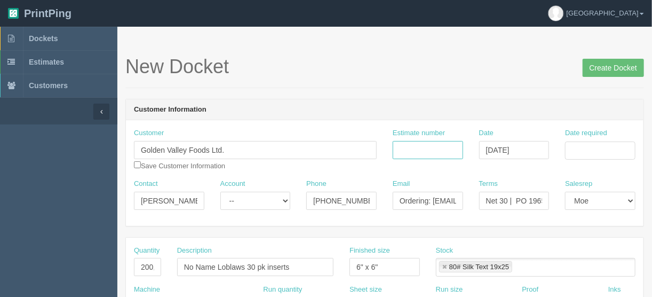
click at [409, 149] on input "Estimate number" at bounding box center [428, 150] width 70 height 18
type input "089796"
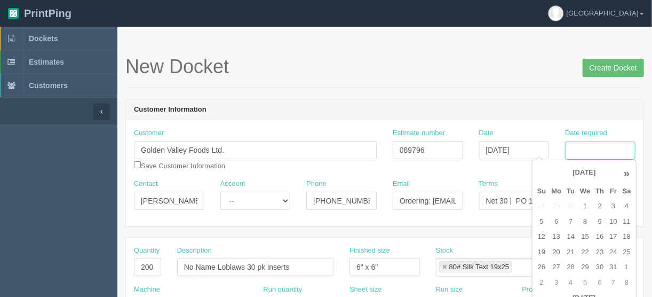
click at [592, 149] on input "Date required" at bounding box center [600, 150] width 70 height 18
click at [568, 236] on td "14" at bounding box center [570, 236] width 13 height 15
click at [597, 238] on td "16" at bounding box center [600, 236] width 14 height 15
type input "[DATE]"
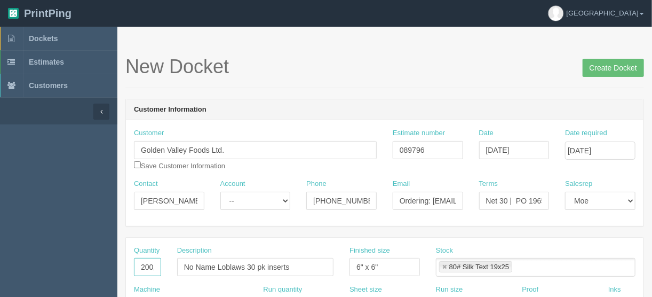
drag, startPoint x: 148, startPoint y: 266, endPoint x: 97, endPoint y: 273, distance: 51.1
type input "50,000"
drag, startPoint x: 254, startPoint y: 265, endPoint x: 158, endPoint y: 264, distance: 96.1
click at [158, 264] on div "Quantity 50,000 Description No Name Loblaws 30 pk inserts Finished size 6" x 6"…" at bounding box center [385, 265] width 518 height 39
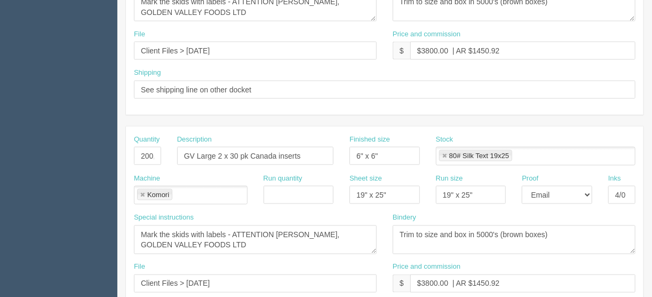
scroll to position [667, 0]
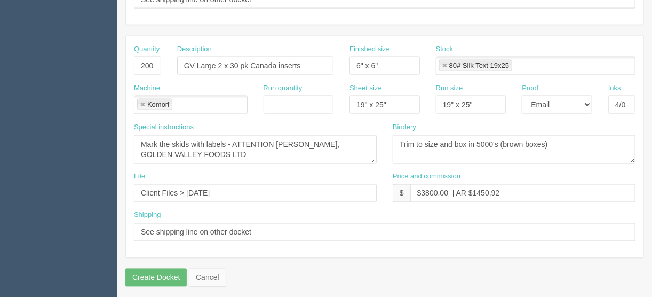
type input "GV Jumbo 2 x 20 pk inserts"
drag, startPoint x: 285, startPoint y: 229, endPoint x: 21, endPoint y: 221, distance: 263.8
drag, startPoint x: 240, startPoint y: 186, endPoint x: 114, endPoint y: 184, distance: 125.5
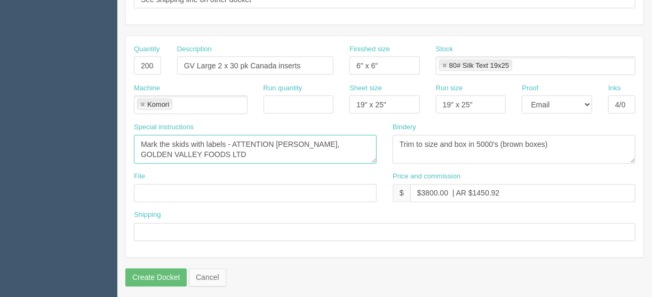
drag, startPoint x: 220, startPoint y: 146, endPoint x: 60, endPoint y: 133, distance: 160.1
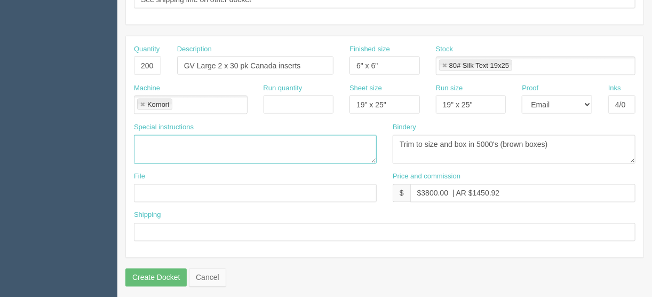
click at [142, 101] on link at bounding box center [142, 104] width 6 height 7
drag, startPoint x: 136, startPoint y: 58, endPoint x: 182, endPoint y: 59, distance: 45.4
click at [182, 59] on div "Quantity 200,000 Description GV Large 2 x 30 pk Canada inserts Finished size 6"…" at bounding box center [385, 63] width 518 height 39
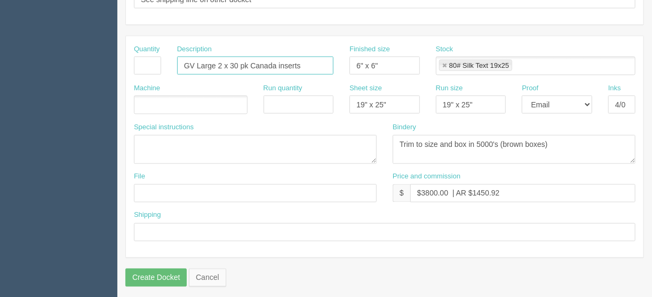
drag, startPoint x: 316, startPoint y: 62, endPoint x: 194, endPoint y: 60, distance: 121.2
click at [194, 60] on input "GV Large 2 x 30 pk Canada inserts" at bounding box center [255, 66] width 156 height 18
type input "GV"
drag, startPoint x: 209, startPoint y: 59, endPoint x: 151, endPoint y: 52, distance: 58.6
click at [151, 52] on div "Quantity Description GV Finished size 6" x 6" Stock 80# Silk Text 19x25 80# Sil…" at bounding box center [385, 63] width 518 height 39
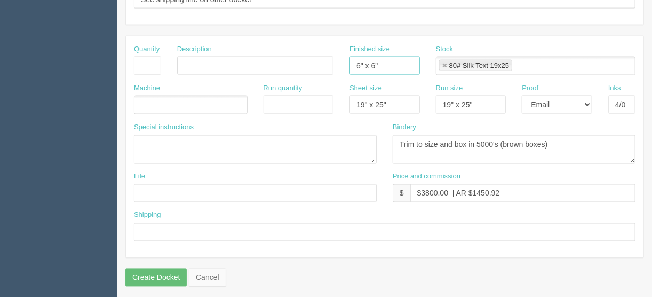
drag, startPoint x: 385, startPoint y: 62, endPoint x: 314, endPoint y: 57, distance: 71.2
click at [315, 57] on div "Quantity Description Finished size 6" x 6" Stock 80# Silk Text 19x25 80# Silk T…" at bounding box center [385, 63] width 518 height 39
click at [445, 62] on link at bounding box center [445, 65] width 6 height 7
drag, startPoint x: 142, startPoint y: 64, endPoint x: 132, endPoint y: 64, distance: 9.6
click at [141, 63] on input "text" at bounding box center [147, 66] width 27 height 18
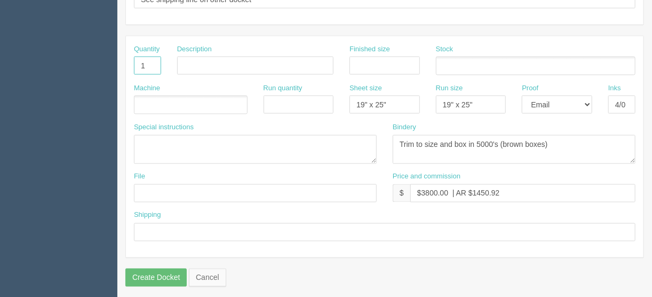
type input "1"
type input "Delivery"
click at [198, 97] on ul at bounding box center [191, 105] width 114 height 19
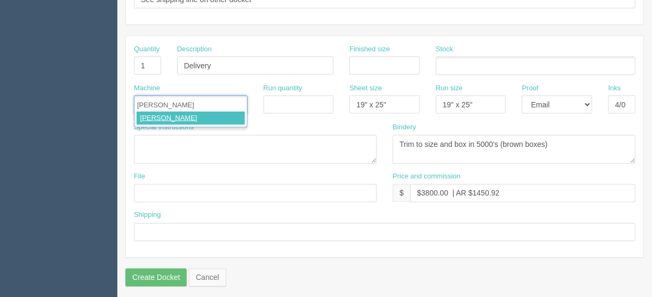
type input "Courier"
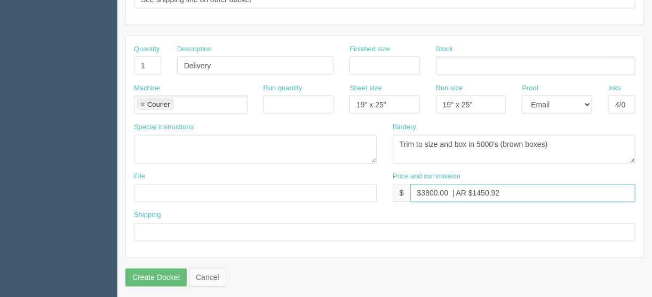
drag, startPoint x: 500, startPoint y: 185, endPoint x: 435, endPoint y: 188, distance: 65.8
click at [423, 188] on input "$3800.00 | AR $1450.92" at bounding box center [523, 193] width 225 height 18
type input "$Included above"
drag, startPoint x: 568, startPoint y: 139, endPoint x: 288, endPoint y: 151, distance: 279.5
click at [288, 151] on div "Special instructions Mark the skids with labels - ATTENTION SAMY SATVEDI, GOLDE…" at bounding box center [385, 147] width 518 height 50
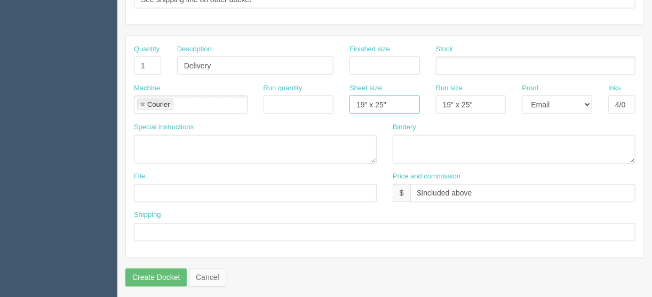
drag, startPoint x: 393, startPoint y: 101, endPoint x: 298, endPoint y: 100, distance: 95.0
click at [298, 100] on div "Machine Courier Courier Run quantity Sheet size 19" x 25" Run size 19" x 25" Pr…" at bounding box center [385, 102] width 518 height 39
drag, startPoint x: 484, startPoint y: 96, endPoint x: 407, endPoint y: 100, distance: 77.6
click at [406, 100] on div "Machine Courier Courier Run quantity Sheet size Run size 19" x 25" Proof -- Ema…" at bounding box center [385, 102] width 518 height 39
click at [589, 98] on select "-- Email Hard Copy" at bounding box center [557, 105] width 70 height 18
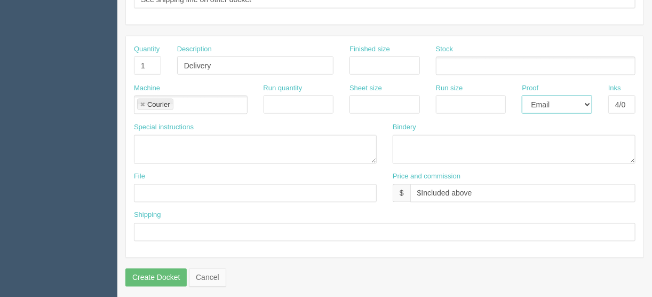
select select
click at [522, 96] on select "-- Email Hard Copy" at bounding box center [557, 105] width 70 height 18
drag, startPoint x: 611, startPoint y: 98, endPoint x: 650, endPoint y: 97, distance: 39.0
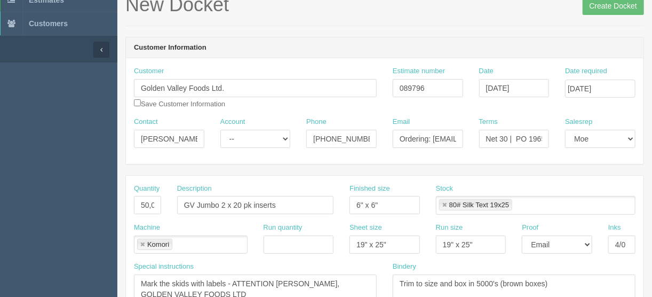
scroll to position [214, 0]
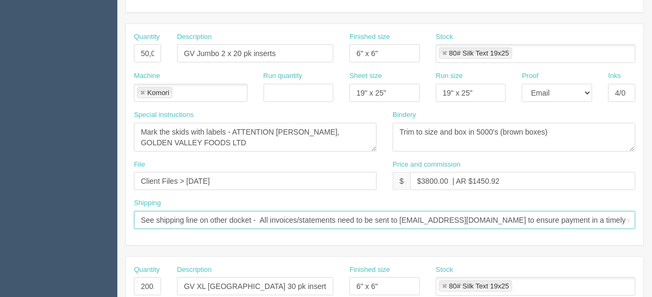
drag, startPoint x: 250, startPoint y: 217, endPoint x: 202, endPoint y: 223, distance: 49.0
click at [201, 220] on input "See shipping line on other docket - All invoices/statements need to be sent to …" at bounding box center [385, 220] width 502 height 18
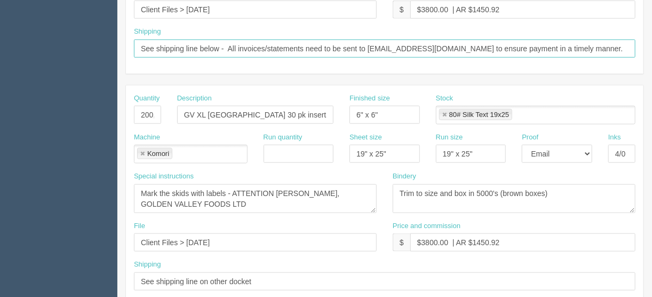
scroll to position [470, 0]
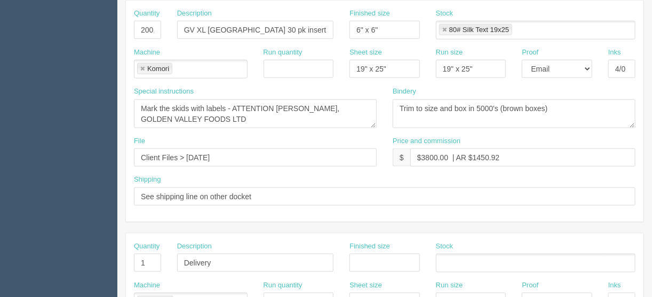
type input "See shipping line below - All invoices/statements need to be sent to [EMAIL_ADD…"
drag, startPoint x: 269, startPoint y: 193, endPoint x: 200, endPoint y: 193, distance: 68.9
click at [200, 193] on input "See shipping line on other docket" at bounding box center [385, 196] width 502 height 18
type input "See shipping line below"
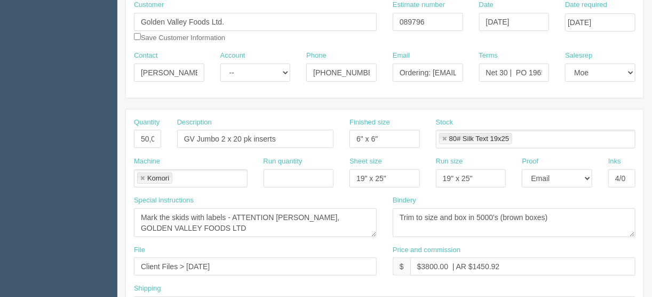
scroll to position [10, 0]
click at [433, 263] on input "$3800.00 | AR $1450.92" at bounding box center [523, 266] width 225 height 18
drag, startPoint x: 496, startPoint y: 264, endPoint x: 470, endPoint y: 261, distance: 26.4
click at [470, 261] on input "$950.00 | AR $1450.92" at bounding box center [523, 266] width 225 height 18
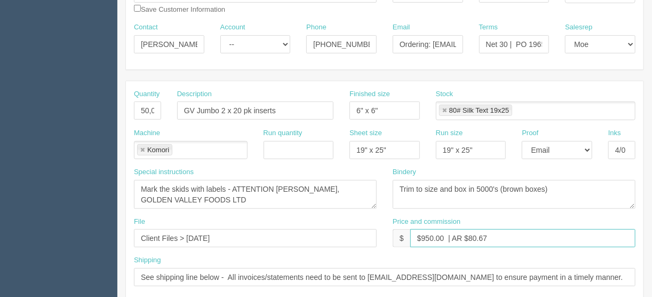
scroll to position [171, 0]
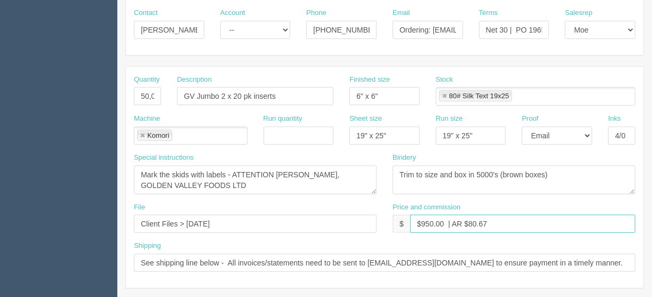
type input "$950.00 | AR $80.67"
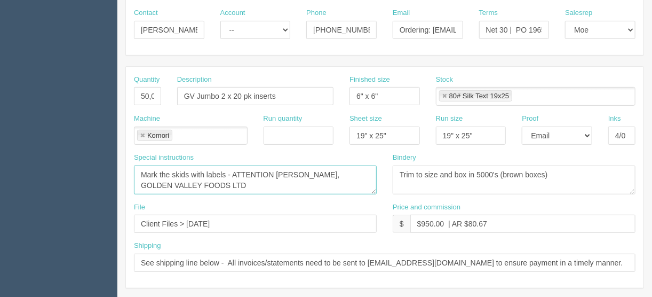
click at [152, 185] on textarea "Mark the skids with labels - ATTENTION [PERSON_NAME], GOLDEN VALLEY FOODS LTD" at bounding box center [255, 180] width 243 height 29
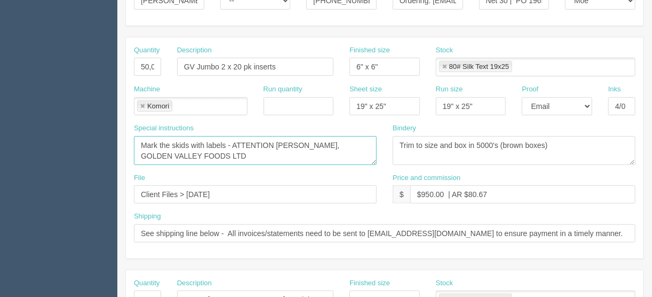
scroll to position [342, 0]
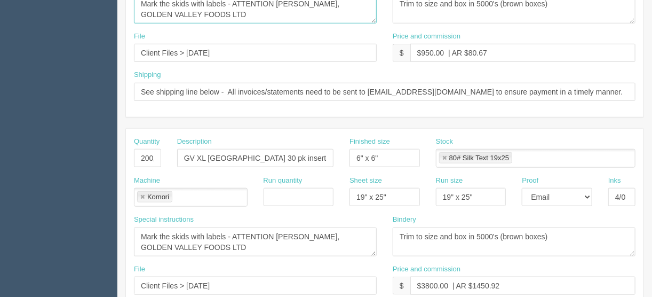
type textarea "Mark the skids with labels - ATTENTION [PERSON_NAME], GOLDEN VALLEY FOODS LTD"
click at [144, 156] on input "200,000" at bounding box center [147, 158] width 27 height 18
type input "100,000"
click at [193, 154] on input "GV XL [GEOGRAPHIC_DATA] 30 pk inserts" at bounding box center [255, 158] width 156 height 18
drag, startPoint x: 280, startPoint y: 155, endPoint x: 246, endPoint y: 155, distance: 34.2
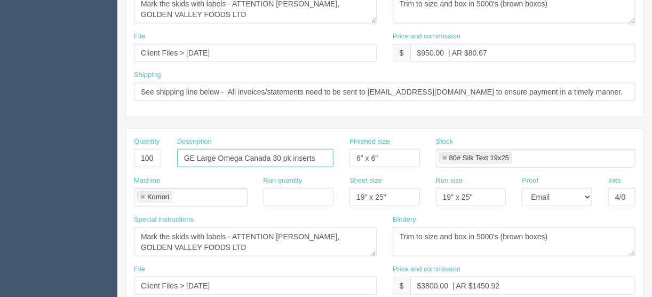
click at [246, 155] on input "GE Large Omega Canada 30 pk inserts" at bounding box center [255, 158] width 156 height 18
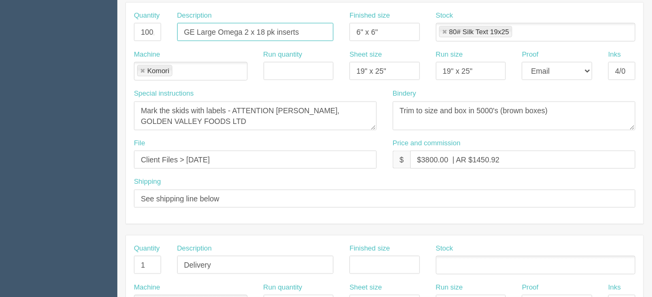
scroll to position [453, 0]
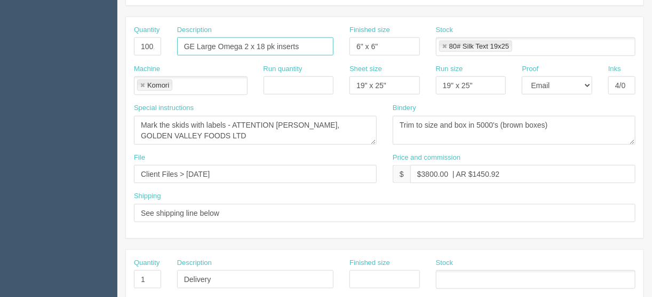
type input "GE Large Omega 2 x 18 pk inserts"
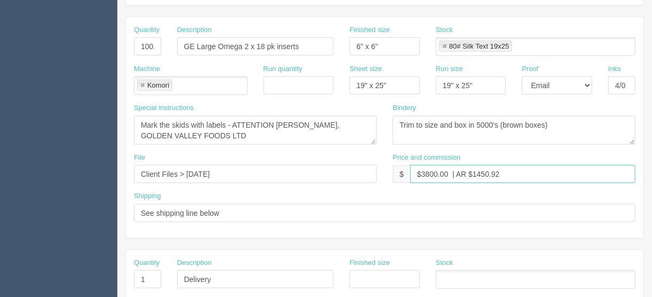
click at [431, 170] on input "$3800.00 | AR $1450.92" at bounding box center [523, 174] width 225 height 18
drag, startPoint x: 504, startPoint y: 168, endPoint x: 474, endPoint y: 171, distance: 30.5
click at [474, 171] on input "$1900.00 | AR $1450.92" at bounding box center [523, 174] width 225 height 18
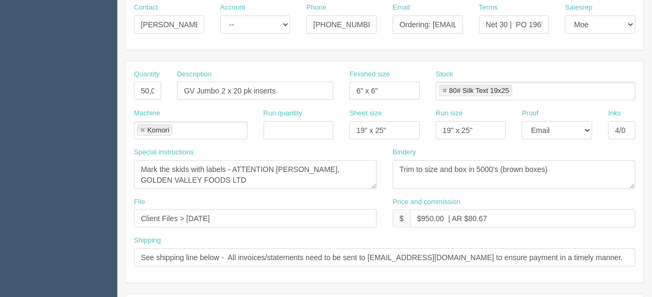
scroll to position [240, 0]
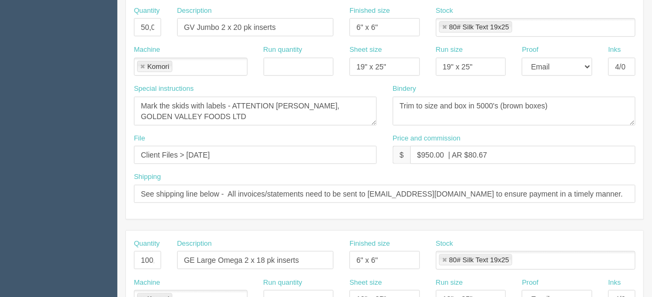
type input "$1900.00 | AR $537.31"
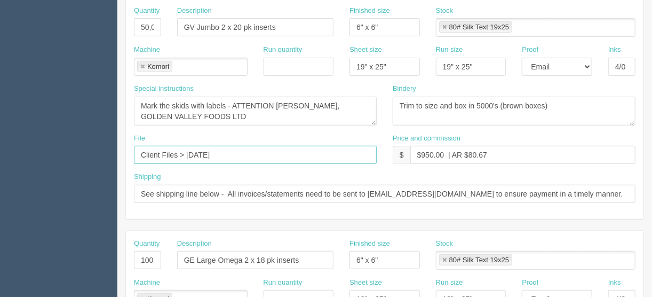
drag, startPoint x: 200, startPoint y: 152, endPoint x: 216, endPoint y: 157, distance: 16.2
click at [187, 152] on input "Client Files > June 2025" at bounding box center [255, 155] width 243 height 18
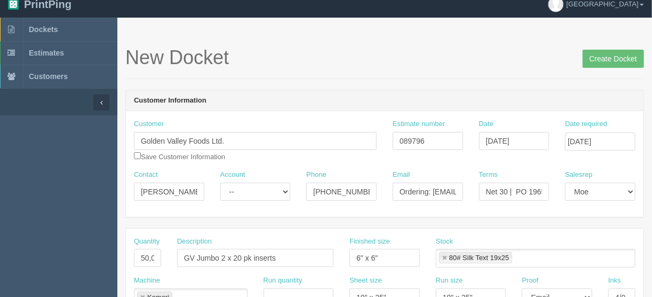
scroll to position [0, 0]
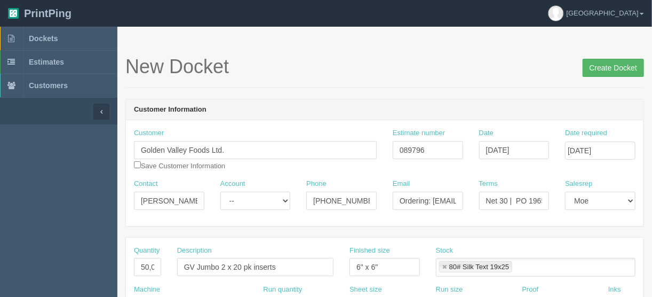
type input "Client Files > [DATE]"
click at [609, 66] on input "Create Docket" at bounding box center [613, 68] width 61 height 18
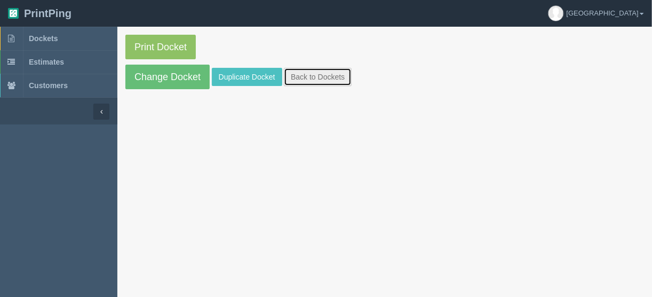
click at [297, 77] on link "Back to Dockets" at bounding box center [318, 77] width 68 height 18
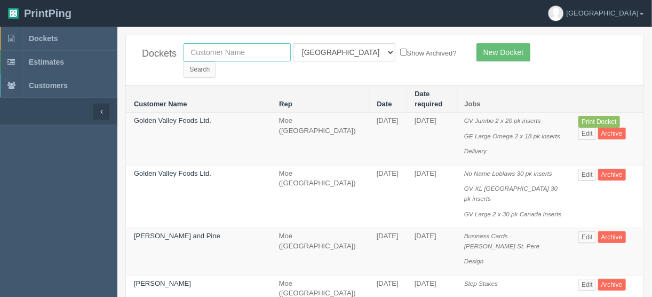
click at [198, 53] on input "text" at bounding box center [237, 52] width 107 height 18
type input "golden v"
click at [340, 50] on select "All Users [PERSON_NAME] Test 1 [PERSON_NAME] [PERSON_NAME] [PERSON_NAME] France…" at bounding box center [344, 52] width 103 height 18
select select
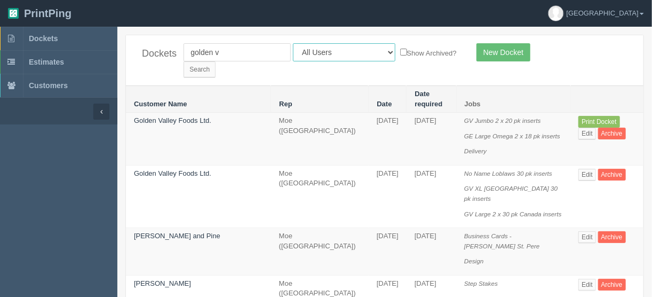
click at [293, 43] on select "All Users [PERSON_NAME] Test 1 [PERSON_NAME] [PERSON_NAME] [PERSON_NAME] France…" at bounding box center [344, 52] width 103 height 18
click at [216, 61] on input "Search" at bounding box center [200, 69] width 32 height 16
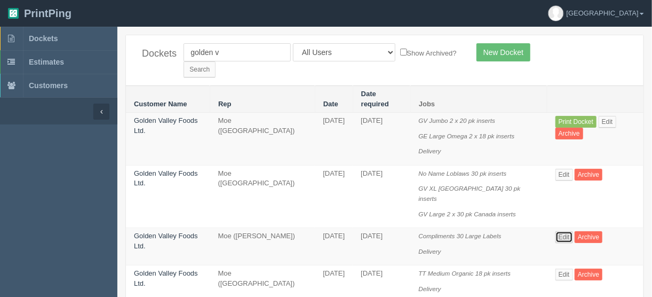
click at [565, 231] on link "Edit" at bounding box center [565, 237] width 18 height 12
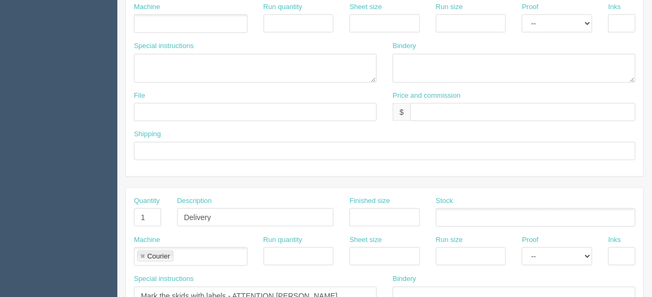
scroll to position [667, 0]
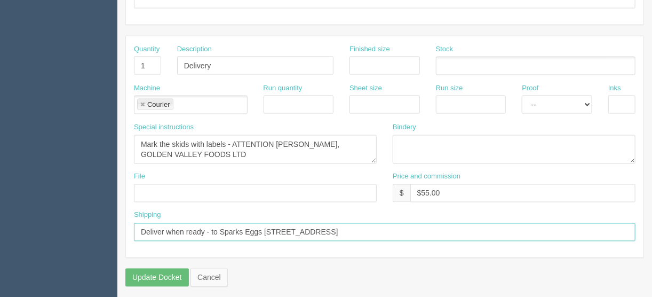
drag, startPoint x: 421, startPoint y: 226, endPoint x: 80, endPoint y: 229, distance: 341.2
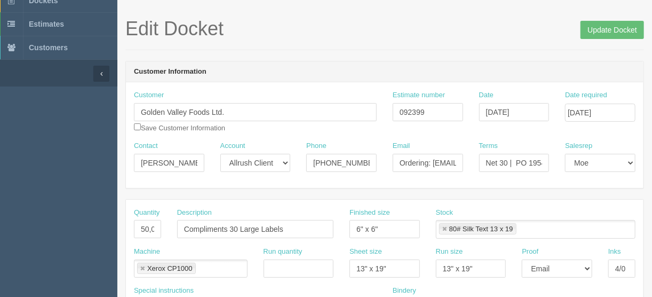
scroll to position [0, 0]
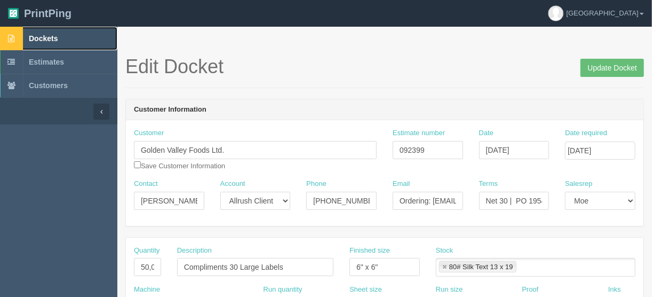
click at [49, 35] on span "Dockets" at bounding box center [43, 38] width 29 height 9
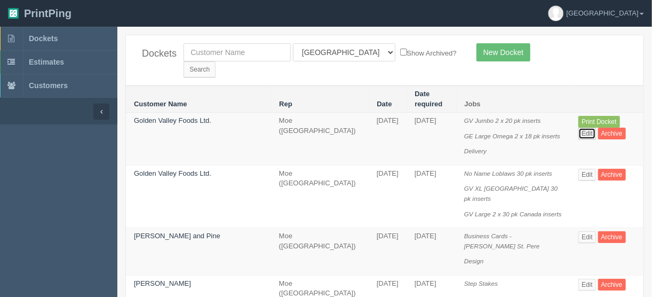
click at [596, 128] on link "Edit" at bounding box center [588, 134] width 18 height 12
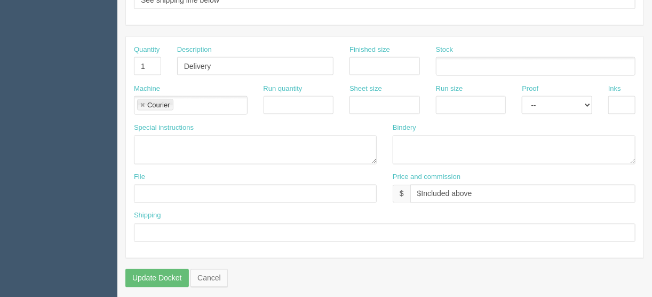
scroll to position [667, 0]
click at [158, 227] on input "text" at bounding box center [385, 232] width 502 height 18
paste input "Deliver when ready - to Sparks Eggs [STREET_ADDRESS]"
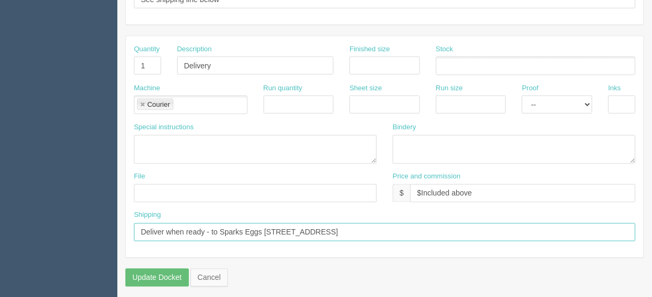
type input "Deliver when ready - to Sparks Eggs [STREET_ADDRESS]"
drag, startPoint x: 474, startPoint y: 186, endPoint x: 421, endPoint y: 185, distance: 52.9
click at [421, 185] on input "$Included above" at bounding box center [523, 193] width 225 height 18
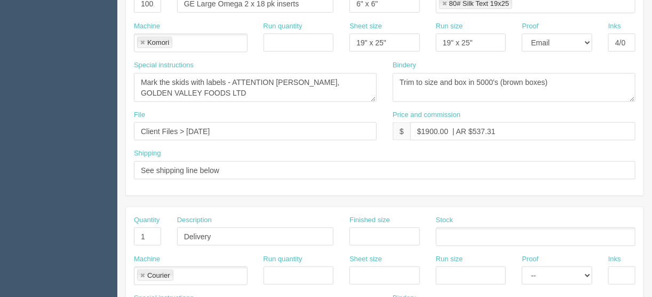
scroll to position [368, 0]
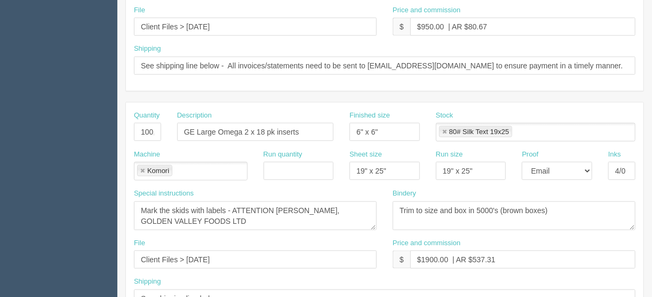
type input "$55.00"
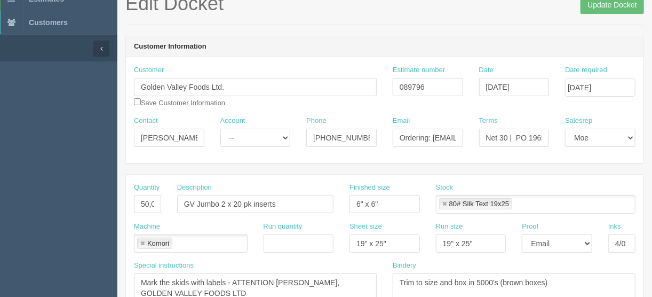
scroll to position [0, 0]
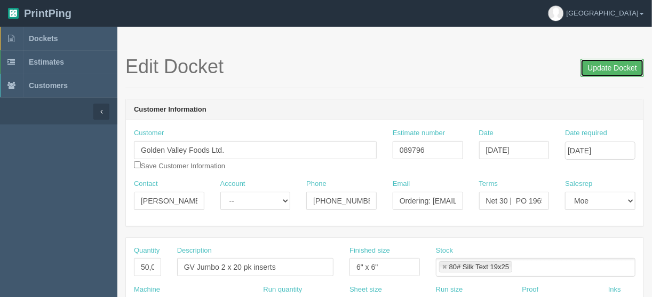
click at [608, 66] on input "Update Docket" at bounding box center [613, 68] width 64 height 18
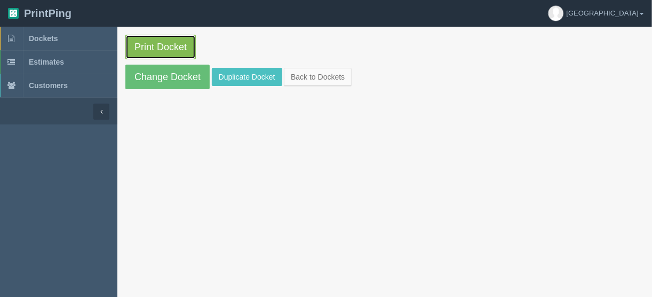
click at [156, 46] on link "Print Docket" at bounding box center [160, 47] width 70 height 25
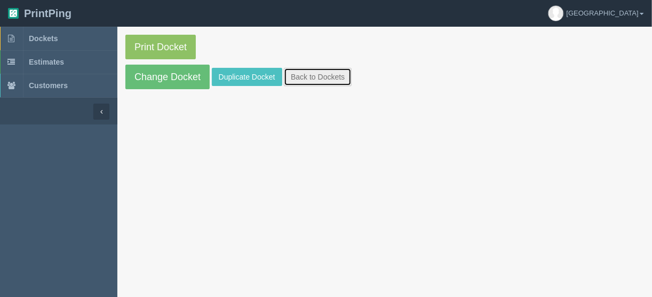
click at [326, 74] on link "Back to Dockets" at bounding box center [318, 77] width 68 height 18
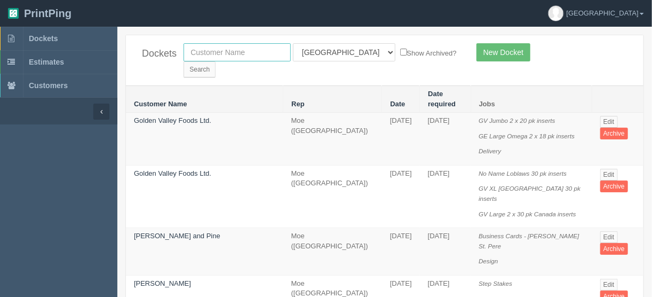
drag, startPoint x: 236, startPoint y: 49, endPoint x: 242, endPoint y: 52, distance: 7.2
click at [236, 49] on input "text" at bounding box center [237, 52] width 107 height 18
type input "great west"
click at [216, 61] on input "Search" at bounding box center [200, 69] width 32 height 16
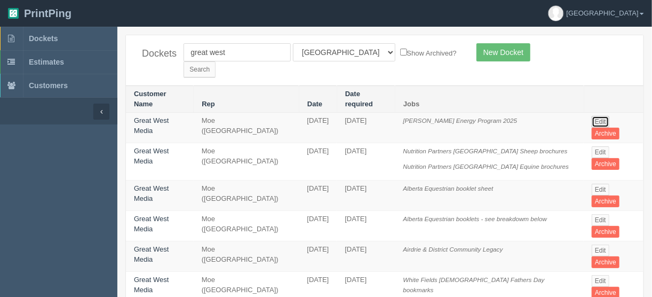
click at [600, 116] on link "Edit" at bounding box center [601, 122] width 18 height 12
click at [604, 146] on link "Edit" at bounding box center [601, 152] width 18 height 12
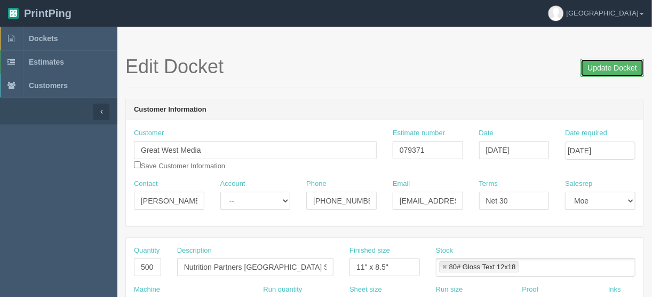
click at [617, 66] on input "Update Docket" at bounding box center [613, 68] width 64 height 18
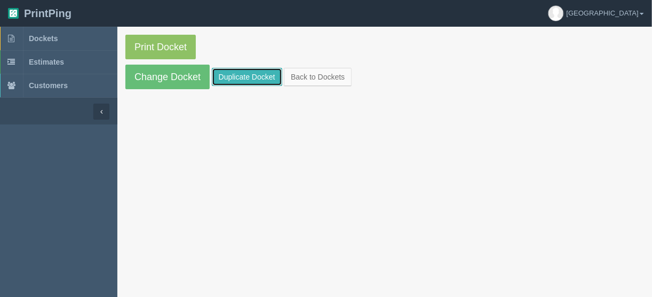
click at [235, 74] on link "Duplicate Docket" at bounding box center [247, 77] width 70 height 18
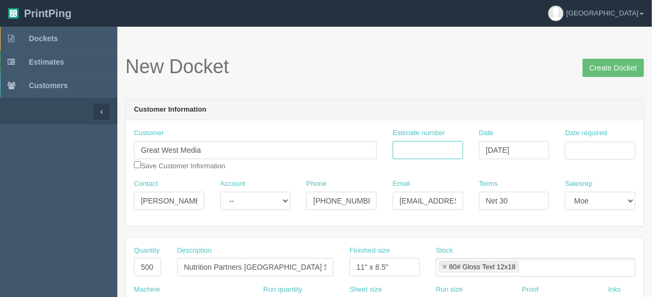
drag, startPoint x: 424, startPoint y: 145, endPoint x: 416, endPoint y: 145, distance: 7.5
click at [423, 145] on input "Estimate number" at bounding box center [428, 150] width 70 height 18
type input "079371"
click at [587, 152] on input "Date required" at bounding box center [600, 150] width 70 height 18
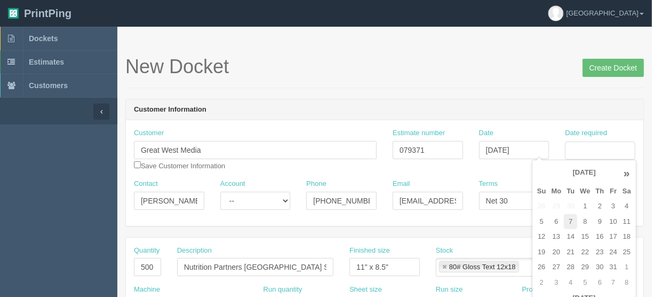
click at [570, 218] on td "7" at bounding box center [570, 221] width 13 height 15
click at [582, 217] on td "8" at bounding box center [585, 221] width 15 height 15
type input "October 8, 2025"
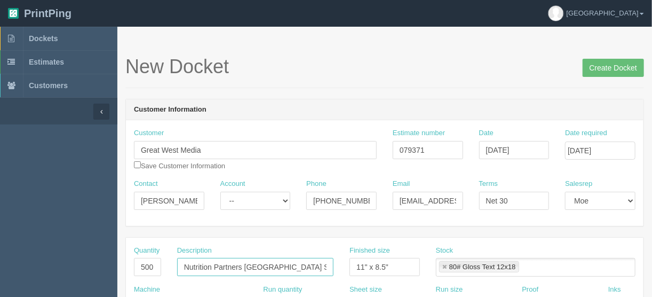
drag, startPoint x: 293, startPoint y: 265, endPoint x: 180, endPoint y: 269, distance: 112.7
click at [157, 272] on div "Quantity 500 Description Nutrition Partners Canada Sheep brochures Finished siz…" at bounding box center [385, 265] width 518 height 39
type input "Roc Spence brochures"
drag, startPoint x: 153, startPoint y: 263, endPoint x: 89, endPoint y: 280, distance: 66.7
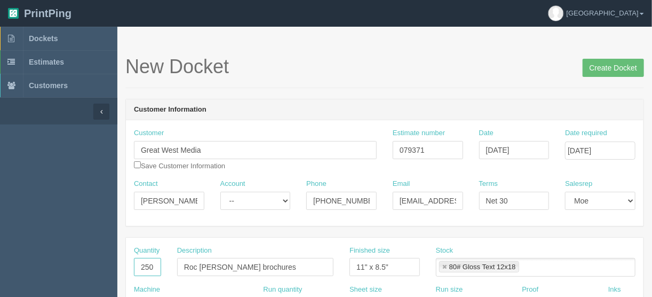
type input "250"
click at [573, 264] on ul "80# Gloss Text 12x18" at bounding box center [536, 267] width 200 height 19
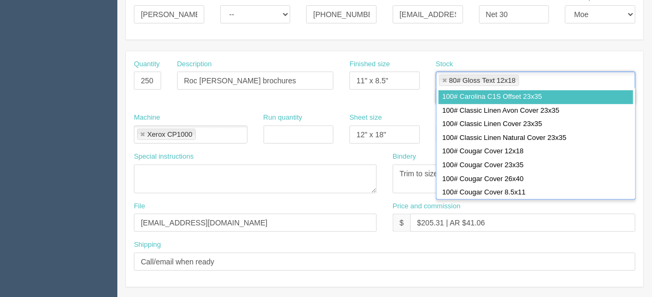
scroll to position [214, 0]
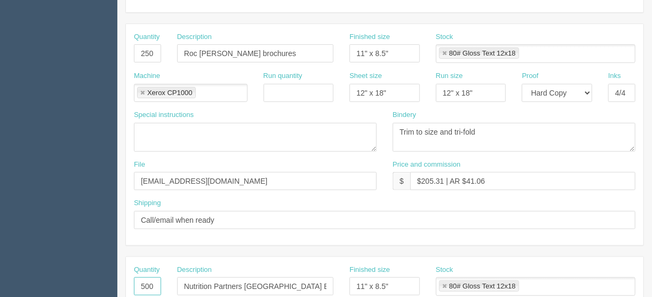
drag, startPoint x: 136, startPoint y: 281, endPoint x: 167, endPoint y: 280, distance: 31.5
click at [167, 280] on div "Quantity 500" at bounding box center [147, 284] width 43 height 39
drag, startPoint x: 182, startPoint y: 285, endPoint x: 359, endPoint y: 283, distance: 176.7
click at [359, 283] on div "Quantity Description Nutrition Partners Canada Equine brochures Finished size 1…" at bounding box center [385, 284] width 518 height 39
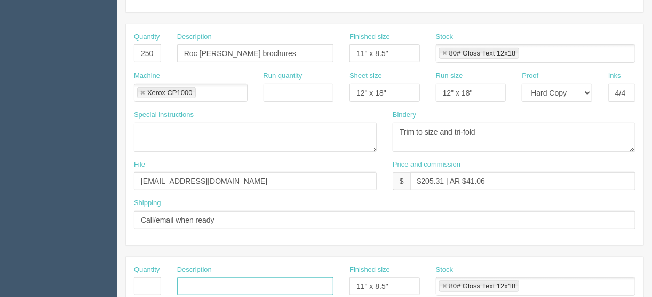
scroll to position [0, 0]
drag, startPoint x: 390, startPoint y: 280, endPoint x: 329, endPoint y: 282, distance: 60.4
click at [329, 282] on div "Quantity Description Finished size 11" x 8.5" Stock 80# Gloss Text 12x18 80# Gl…" at bounding box center [385, 284] width 518 height 39
click at [444, 283] on link at bounding box center [445, 286] width 6 height 7
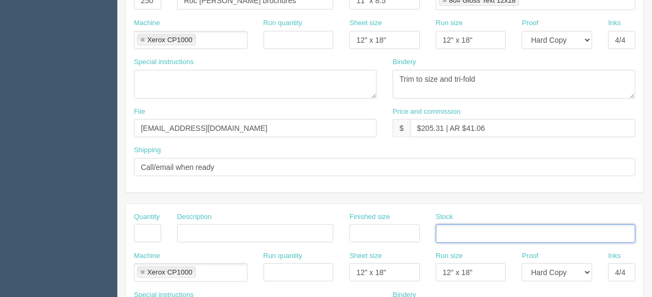
scroll to position [342, 0]
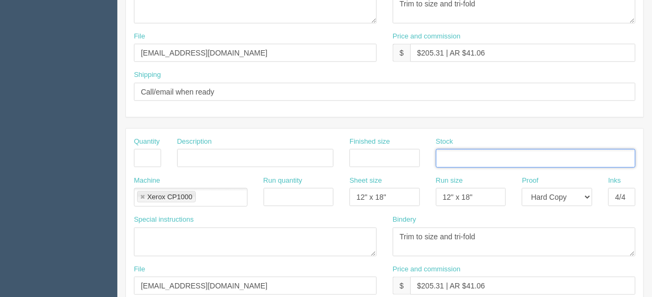
click at [145, 196] on link at bounding box center [142, 197] width 6 height 7
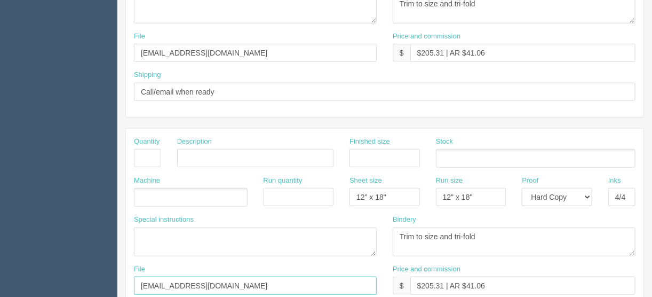
drag, startPoint x: 201, startPoint y: 283, endPoint x: 77, endPoint y: 277, distance: 123.5
click at [65, 275] on section "Dockets Estimates Customers" at bounding box center [326, 156] width 652 height 943
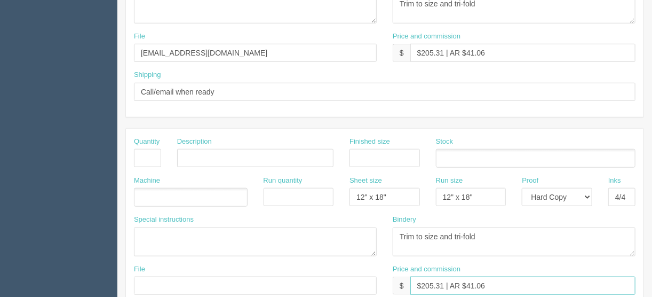
drag, startPoint x: 501, startPoint y: 281, endPoint x: 326, endPoint y: 290, distance: 174.8
click at [326, 290] on div "File Price and commission $ $205.31 | AR $41.06" at bounding box center [385, 283] width 518 height 39
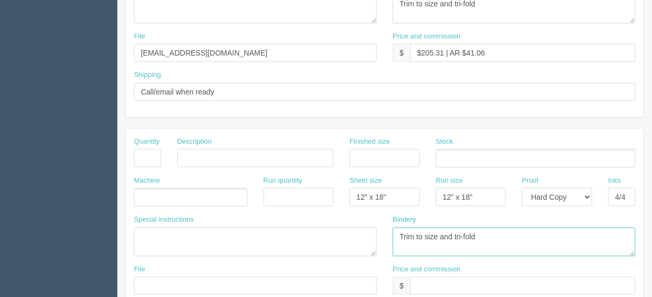
drag, startPoint x: 491, startPoint y: 233, endPoint x: 336, endPoint y: 227, distance: 155.5
click at [339, 227] on div "Special instructions Bindery Trim to size and tri-fold" at bounding box center [385, 240] width 518 height 50
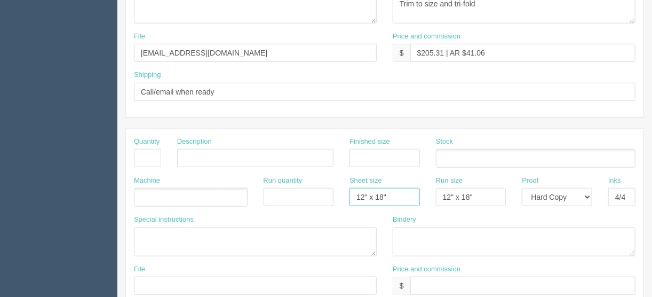
drag, startPoint x: 392, startPoint y: 192, endPoint x: 309, endPoint y: 191, distance: 83.3
click at [309, 191] on div "Machine Run quantity Sheet size 12" x 18" Run size 12" x 18" Proof -- Email Har…" at bounding box center [385, 195] width 518 height 39
drag, startPoint x: 483, startPoint y: 194, endPoint x: 356, endPoint y: 192, distance: 127.1
click at [358, 192] on div "Machine Run quantity Sheet size Run size 12" x 18" Proof -- Email Hard Copy Ink…" at bounding box center [385, 195] width 518 height 39
click at [590, 194] on select "-- Email Hard Copy" at bounding box center [557, 197] width 70 height 18
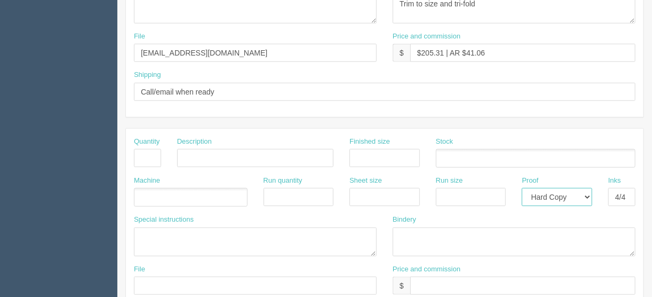
select select
click at [522, 188] on select "-- Email Hard Copy" at bounding box center [557, 197] width 70 height 18
drag, startPoint x: 609, startPoint y: 196, endPoint x: 644, endPoint y: 191, distance: 35.1
click at [644, 191] on div "Inks 4/4" at bounding box center [622, 195] width 43 height 39
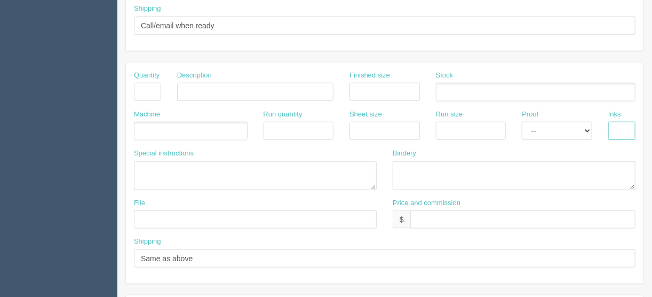
scroll to position [513, 0]
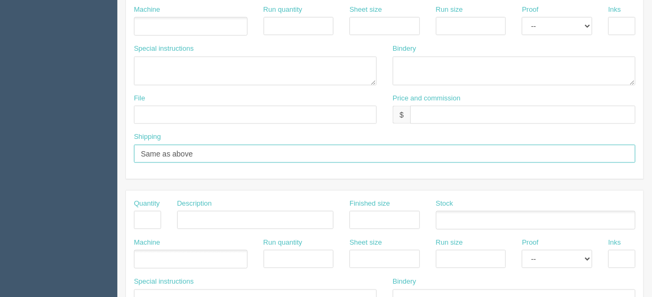
drag, startPoint x: 208, startPoint y: 148, endPoint x: 0, endPoint y: 166, distance: 209.0
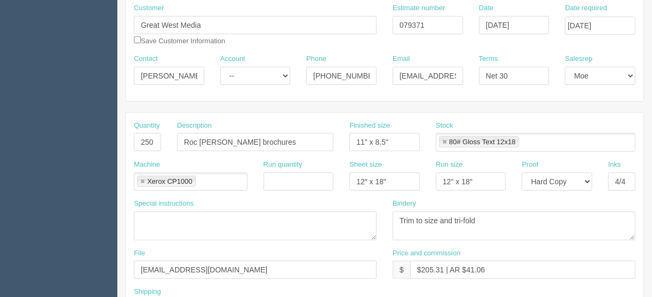
scroll to position [112, 0]
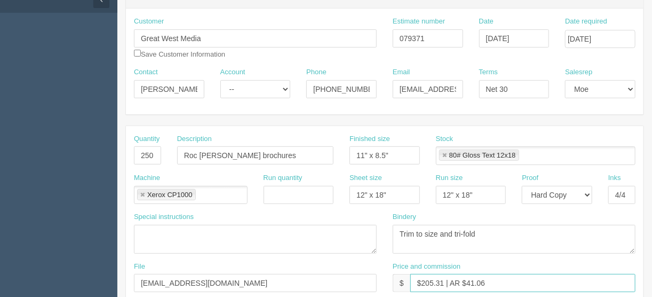
drag, startPoint x: 443, startPoint y: 278, endPoint x: 420, endPoint y: 280, distance: 23.1
click at [420, 280] on input "$205.31 | AR $41.06" at bounding box center [523, 283] width 225 height 18
drag, startPoint x: 486, startPoint y: 279, endPoint x: 468, endPoint y: 280, distance: 18.2
click at [468, 280] on input "$154.59 | AR $41.06" at bounding box center [523, 283] width 225 height 18
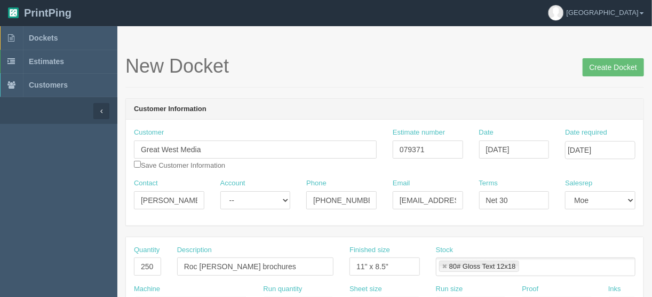
scroll to position [0, 0]
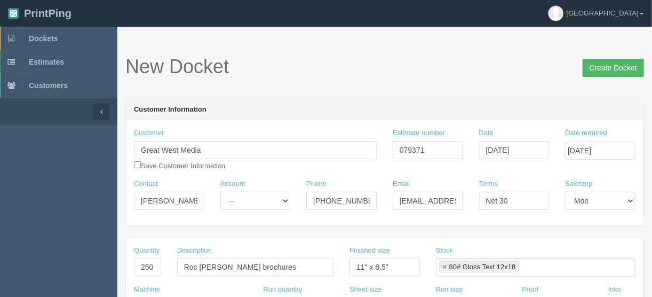
type input "$154.59 | AR $30.92"
click at [610, 63] on input "Create Docket" at bounding box center [613, 68] width 61 height 18
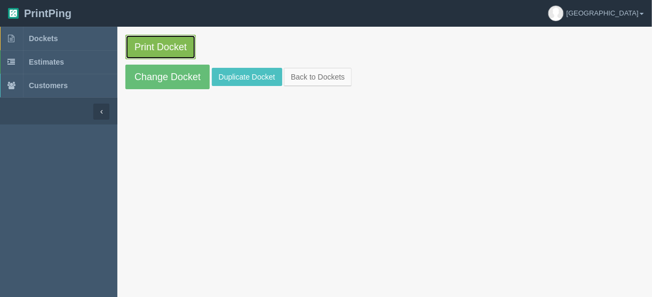
click at [159, 44] on link "Print Docket" at bounding box center [160, 47] width 70 height 25
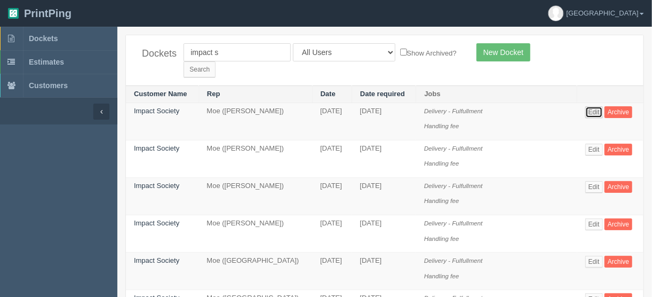
click at [594, 106] on link "Edit" at bounding box center [595, 112] width 18 height 12
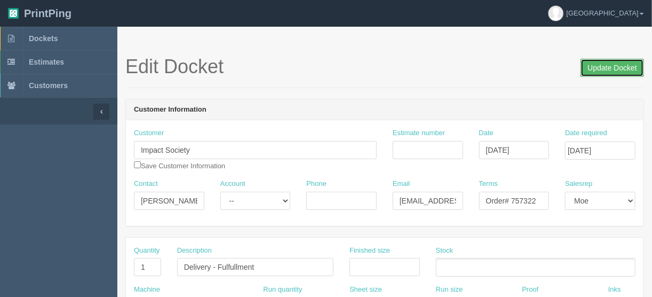
click at [613, 66] on input "Update Docket" at bounding box center [613, 68] width 64 height 18
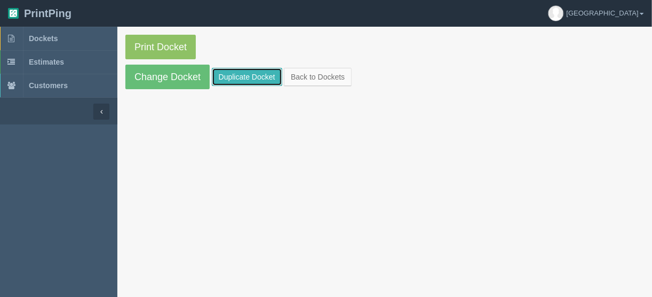
click at [246, 76] on link "Duplicate Docket" at bounding box center [247, 77] width 70 height 18
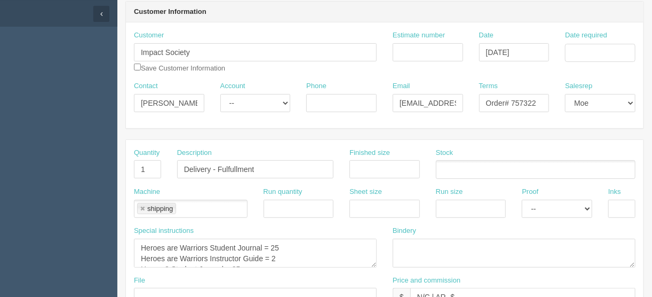
scroll to position [171, 0]
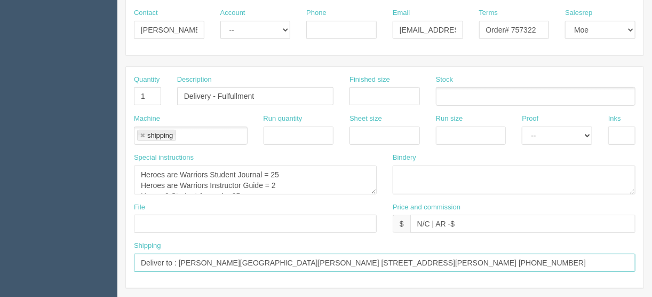
drag, startPoint x: 537, startPoint y: 257, endPoint x: 179, endPoint y: 264, distance: 357.8
click at [179, 264] on input "Deliver to : [PERSON_NAME][GEOGRAPHIC_DATA][PERSON_NAME] [STREET_ADDRESS][PERSO…" at bounding box center [385, 263] width 502 height 18
paste input "[PERSON_NAME][GEOGRAPHIC_DATA] [STREET_ADDRESS][PERSON_NAME] [PHONE_NUMBER] Ext…"
click at [174, 258] on input "Deliver to : [PERSON_NAME][GEOGRAPHIC_DATA] [STREET_ADDRESS][PERSON_NAME] [PHON…" at bounding box center [385, 263] width 502 height 18
click at [487, 261] on input "Deliver to: [PERSON_NAME][GEOGRAPHIC_DATA] [STREET_ADDRESS][PERSON_NAME] [PHONE…" at bounding box center [385, 263] width 502 height 18
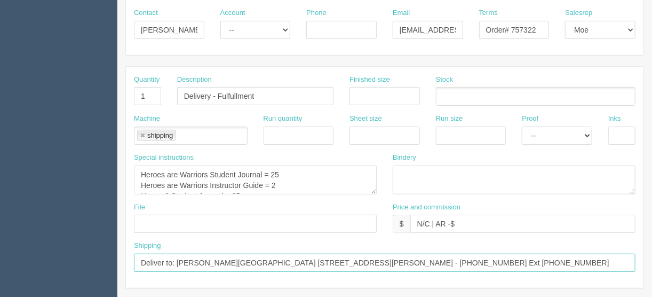
type input "Deliver to: [PERSON_NAME][GEOGRAPHIC_DATA] [STREET_ADDRESS][PERSON_NAME] - [PHO…"
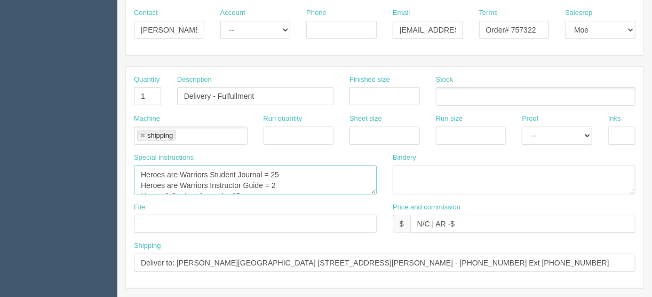
drag, startPoint x: 207, startPoint y: 171, endPoint x: 167, endPoint y: 172, distance: 40.6
click at [167, 172] on textarea "Heroes are Warriors Student Journal = 25 Heroes are Warriors Instructor Guide =…" at bounding box center [255, 180] width 243 height 29
drag, startPoint x: 209, startPoint y: 184, endPoint x: 192, endPoint y: 185, distance: 17.1
click at [164, 184] on textarea "Heroes are Warriors Student Journal = 25 Heroes are Warriors Instructor Guide =…" at bounding box center [255, 180] width 243 height 29
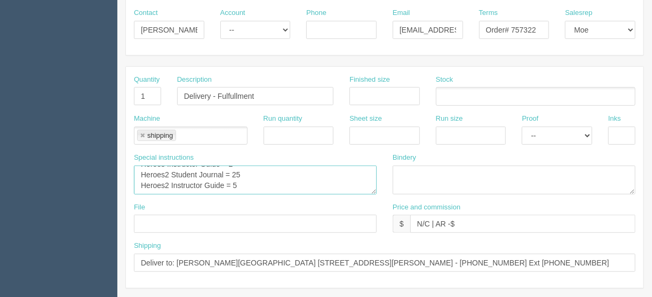
drag, startPoint x: 144, startPoint y: 184, endPoint x: 141, endPoint y: 175, distance: 9.6
click at [141, 175] on textarea "Heroes are Warriors Student Journal = 25 Heroes are Warriors Instructor Guide =…" at bounding box center [255, 180] width 243 height 29
drag, startPoint x: 143, startPoint y: 182, endPoint x: 141, endPoint y: 176, distance: 6.6
click at [141, 176] on textarea "Heroes are Warriors Student Journal = 25 Heroes are Warriors Instructor Guide =…" at bounding box center [255, 180] width 243 height 29
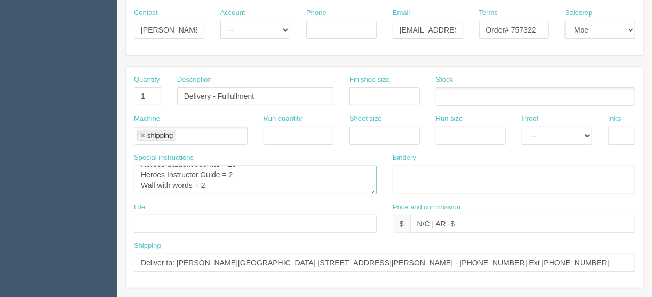
scroll to position [4, 0]
click at [243, 168] on textarea "Heroes are Warriors Student Journal = 25 Heroes are Warriors Instructor Guide =…" at bounding box center [255, 180] width 243 height 29
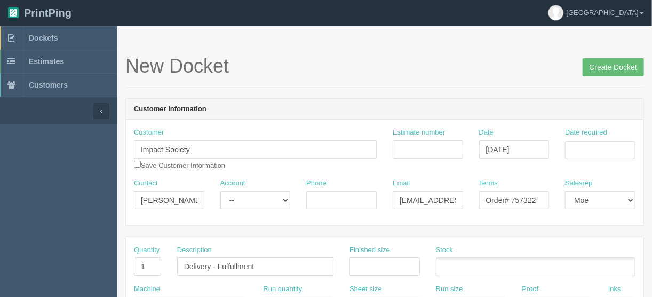
scroll to position [0, 0]
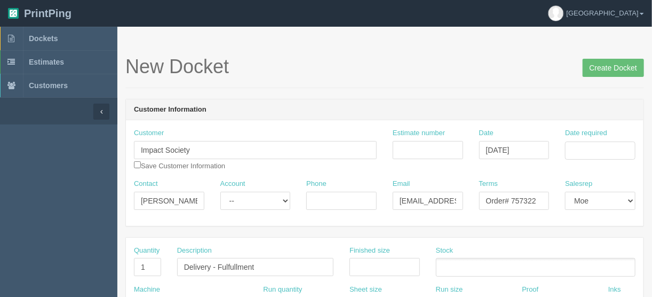
type textarea "Heroes Student Journal = 12 Heroes Instructor Guide = 2 Wall with words = 2"
click at [580, 147] on input "Date required" at bounding box center [600, 150] width 70 height 18
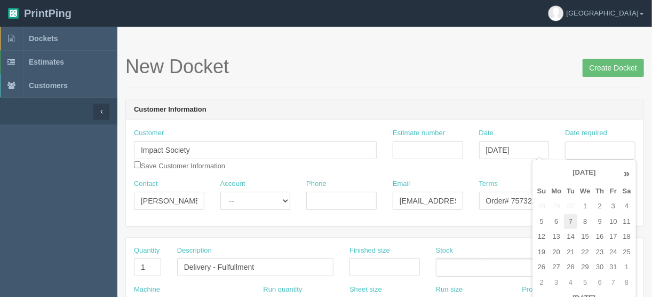
click at [566, 217] on td "7" at bounding box center [570, 221] width 13 height 15
type input "[DATE]"
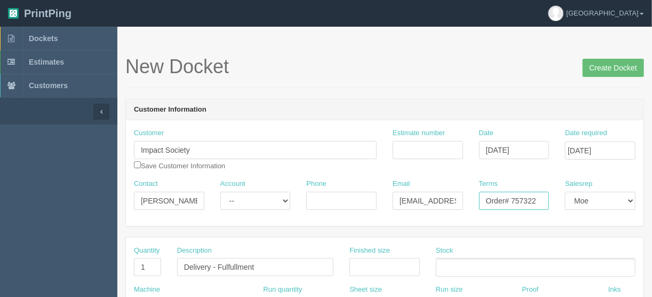
click at [500, 200] on input "Order# 757322" at bounding box center [514, 201] width 70 height 18
type input "Order# 759193"
click at [617, 67] on input "Create Docket" at bounding box center [613, 68] width 61 height 18
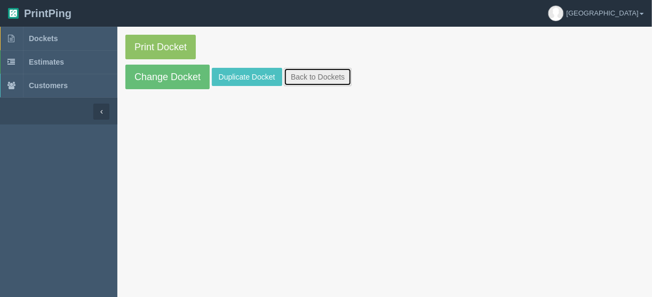
click at [320, 76] on link "Back to Dockets" at bounding box center [318, 77] width 68 height 18
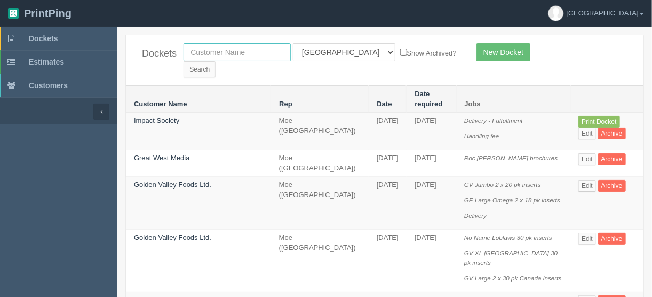
drag, startPoint x: 230, startPoint y: 50, endPoint x: 242, endPoint y: 49, distance: 12.8
click at [230, 50] on input "text" at bounding box center [237, 52] width 107 height 18
type input "impact s"
click at [338, 53] on select "All Users Ali Ali Test 1 Aly Amy Ankit Arif Brandon Dan France Greg Jim Mark Ma…" at bounding box center [344, 52] width 103 height 18
select select
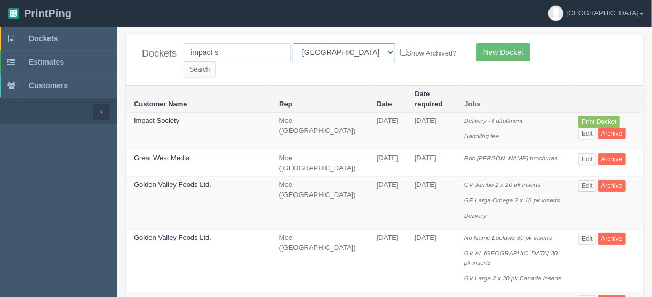
click at [293, 43] on select "All Users Ali Ali Test 1 Aly Amy Ankit Arif Brandon Dan France Greg Jim Mark Ma…" at bounding box center [344, 52] width 103 height 18
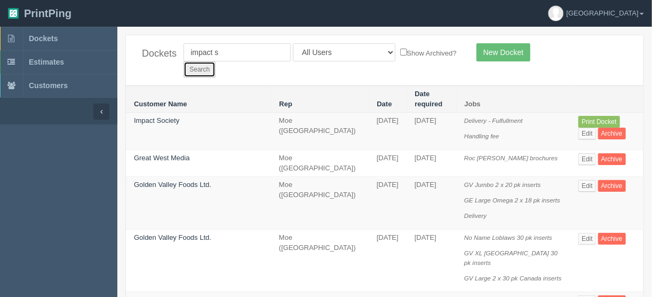
click at [216, 61] on input "Search" at bounding box center [200, 69] width 32 height 16
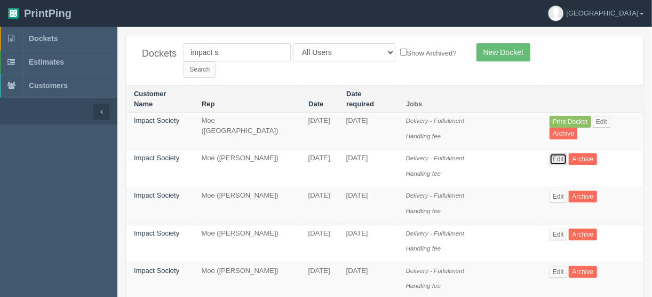
click at [563, 153] on link "Edit" at bounding box center [559, 159] width 18 height 12
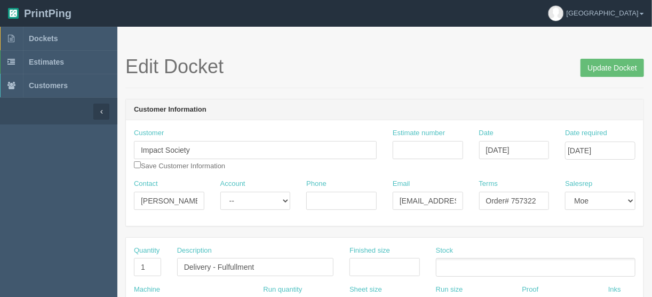
scroll to position [128, 0]
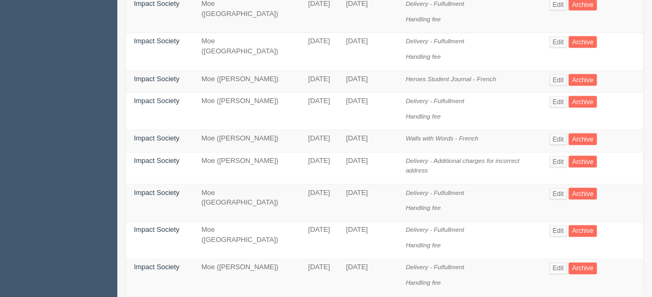
scroll to position [641, 0]
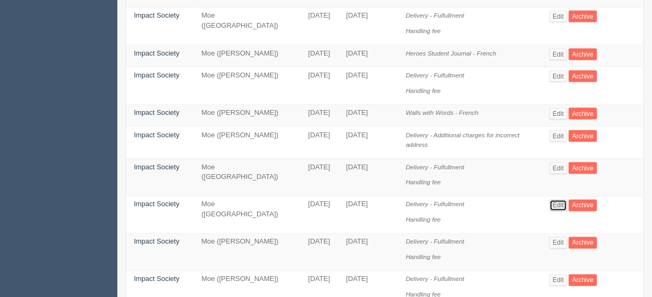
click at [561, 200] on link "Edit" at bounding box center [559, 206] width 18 height 12
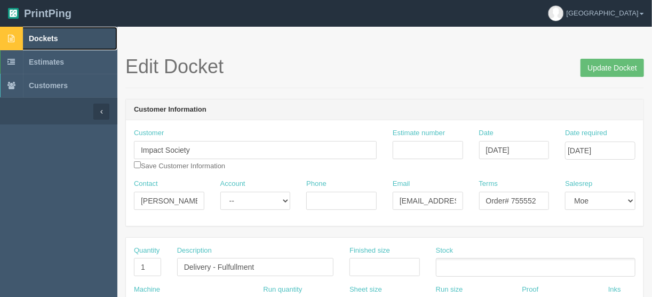
click at [49, 37] on span "Dockets" at bounding box center [43, 38] width 29 height 9
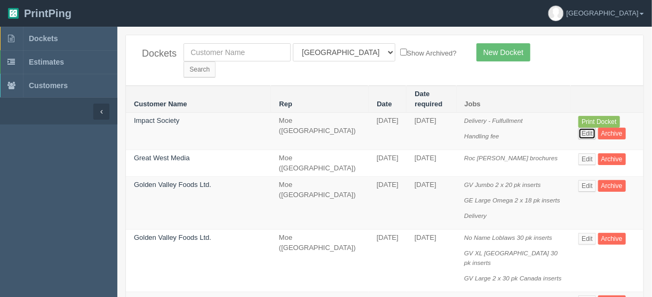
click at [596, 128] on link "Edit" at bounding box center [588, 134] width 18 height 12
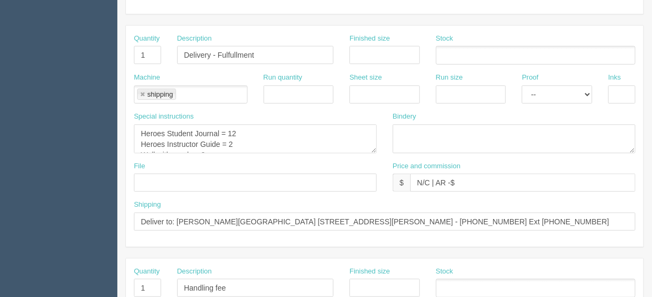
scroll to position [214, 0]
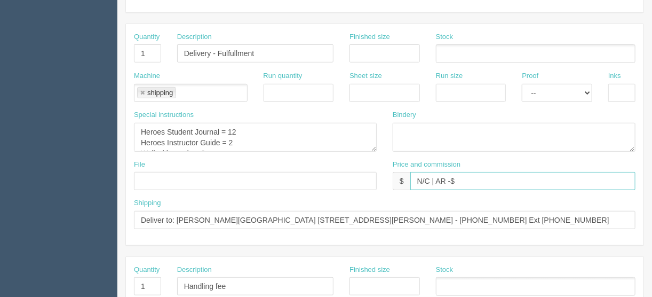
drag, startPoint x: 466, startPoint y: 182, endPoint x: 407, endPoint y: 179, distance: 58.8
click at [407, 179] on div "$ N/C | AR -$" at bounding box center [514, 181] width 243 height 18
type input "$_________________________________"
click at [392, 219] on input "Deliver to: [PERSON_NAME][GEOGRAPHIC_DATA] [STREET_ADDRESS][PERSON_NAME] - [PHO…" at bounding box center [385, 220] width 502 height 18
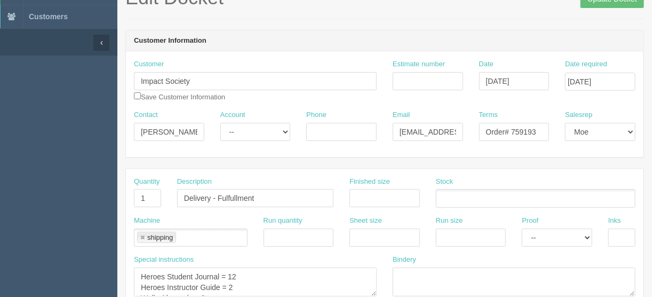
scroll to position [0, 0]
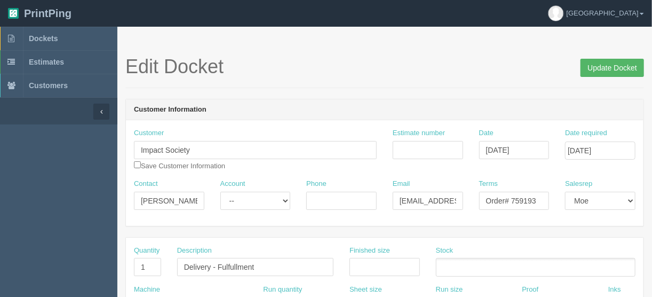
type input "Deliver to: [PERSON_NAME][GEOGRAPHIC_DATA] [STREET_ADDRESS][PERSON_NAME] - [PHO…"
click at [609, 66] on input "Update Docket" at bounding box center [613, 68] width 64 height 18
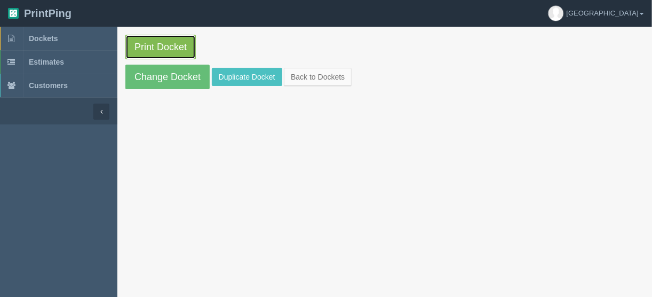
click at [160, 43] on link "Print Docket" at bounding box center [160, 47] width 70 height 25
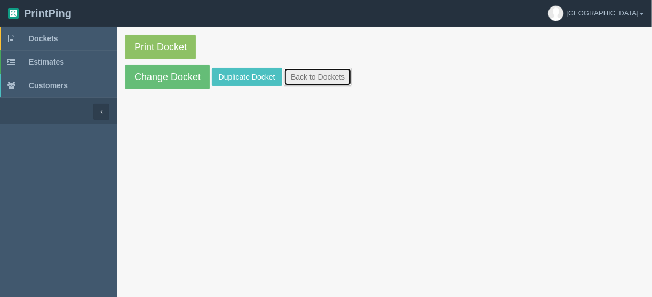
click at [306, 73] on link "Back to Dockets" at bounding box center [318, 77] width 68 height 18
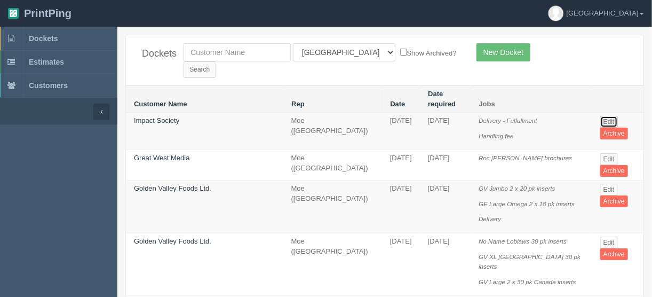
click at [603, 116] on link "Edit" at bounding box center [610, 122] width 18 height 12
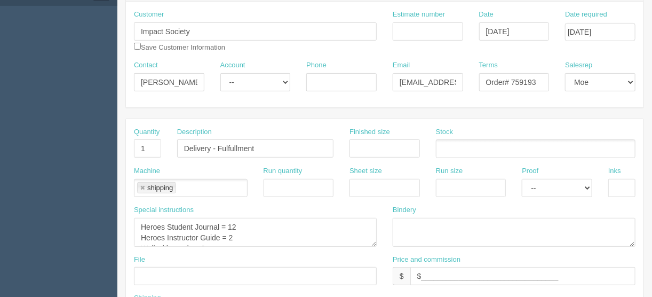
scroll to position [214, 0]
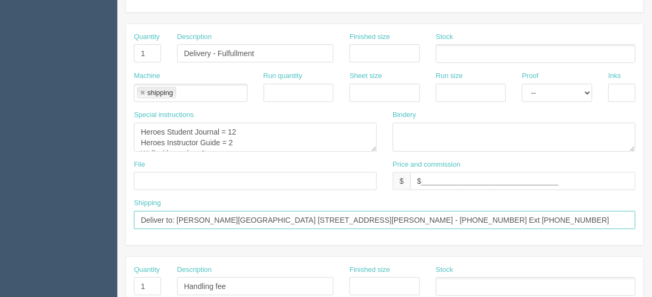
drag, startPoint x: 570, startPoint y: 212, endPoint x: 494, endPoint y: 219, distance: 76.1
click at [494, 219] on input "Deliver to: [PERSON_NAME][GEOGRAPHIC_DATA] [STREET_ADDRESS][PERSON_NAME] - [PHO…" at bounding box center [385, 220] width 502 height 18
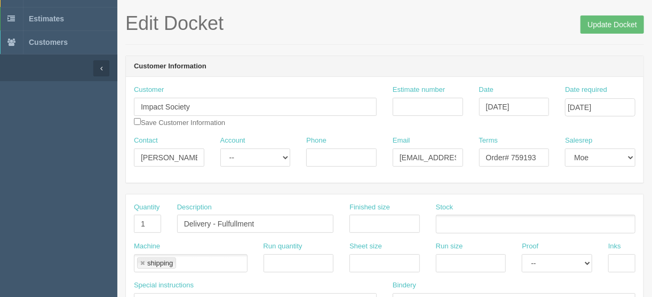
scroll to position [0, 0]
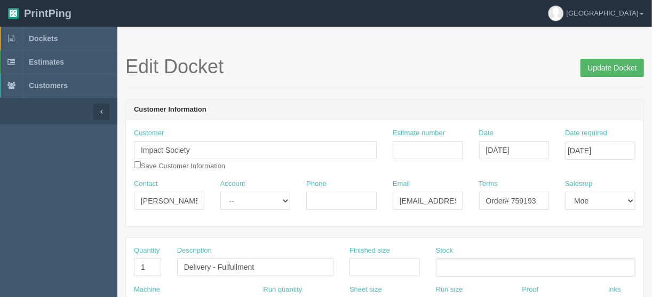
type input "Deliver to: [PERSON_NAME][GEOGRAPHIC_DATA] [STREET_ADDRESS][PERSON_NAME] - [PHO…"
click at [596, 69] on input "Update Docket" at bounding box center [613, 68] width 64 height 18
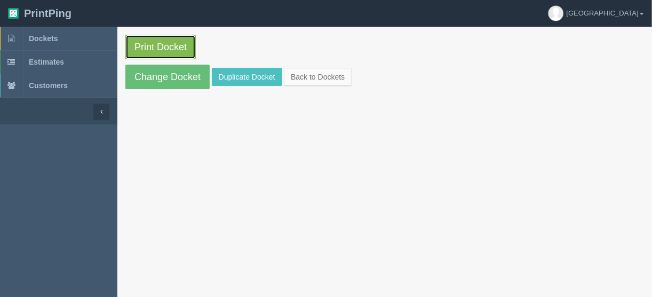
click at [157, 49] on link "Print Docket" at bounding box center [160, 47] width 70 height 25
